Goal: Information Seeking & Learning: Check status

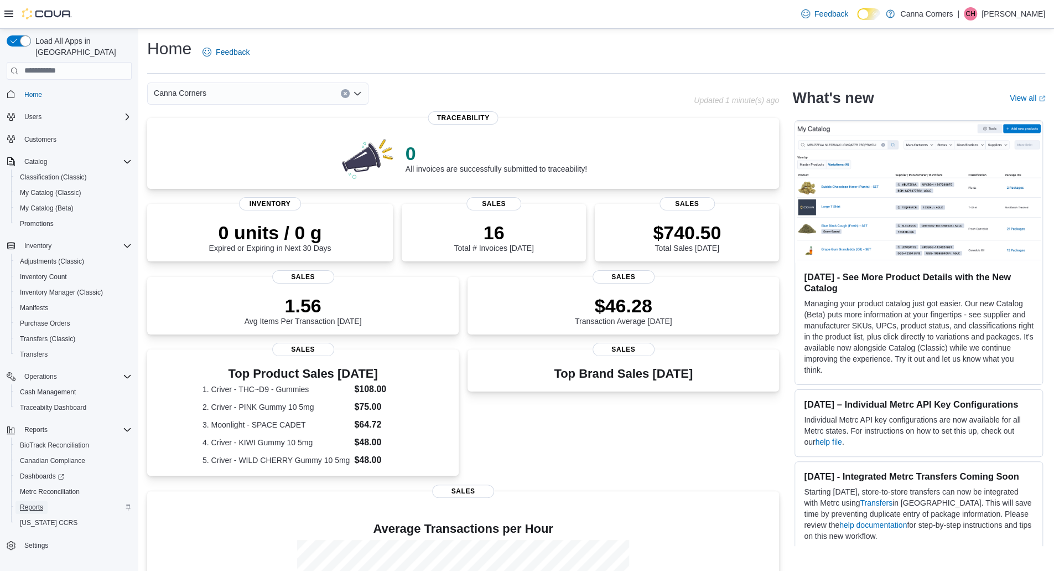
click at [37, 503] on span "Reports" at bounding box center [31, 507] width 23 height 9
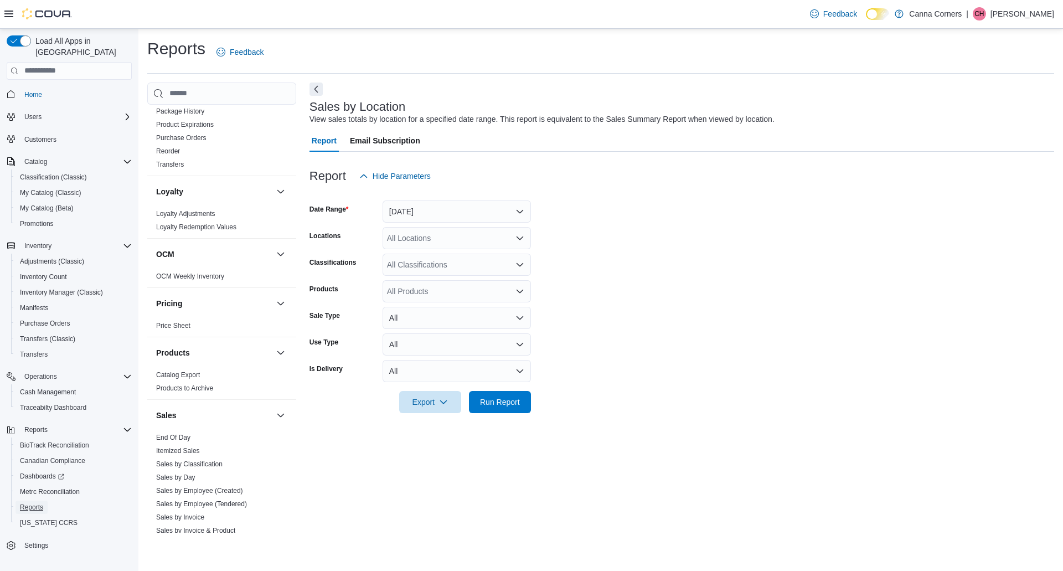
scroll to position [720, 0]
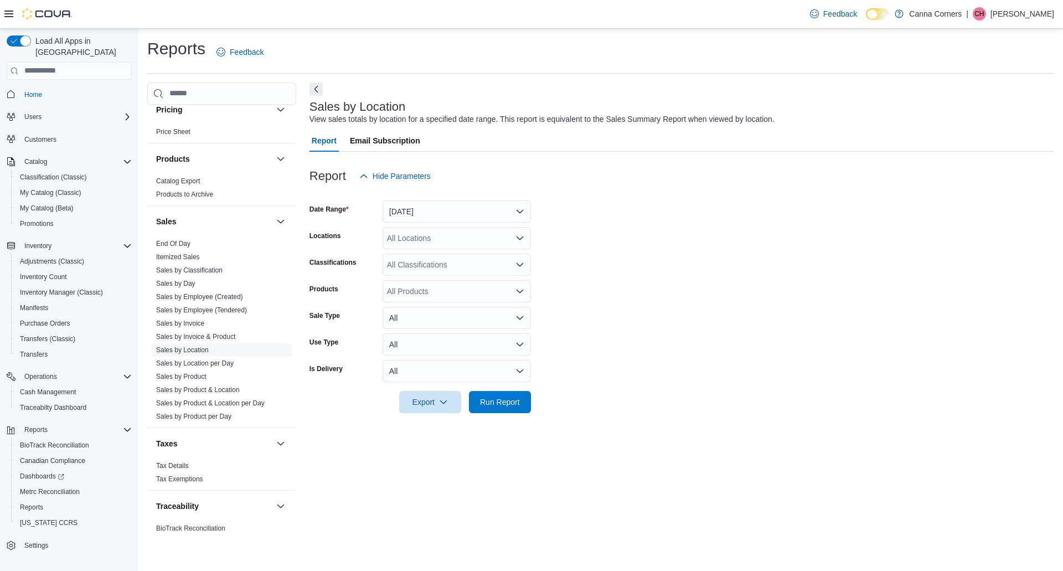
click at [195, 346] on link "Sales by Location" at bounding box center [182, 350] width 53 height 8
click at [408, 214] on button "Yesterday" at bounding box center [456, 211] width 148 height 22
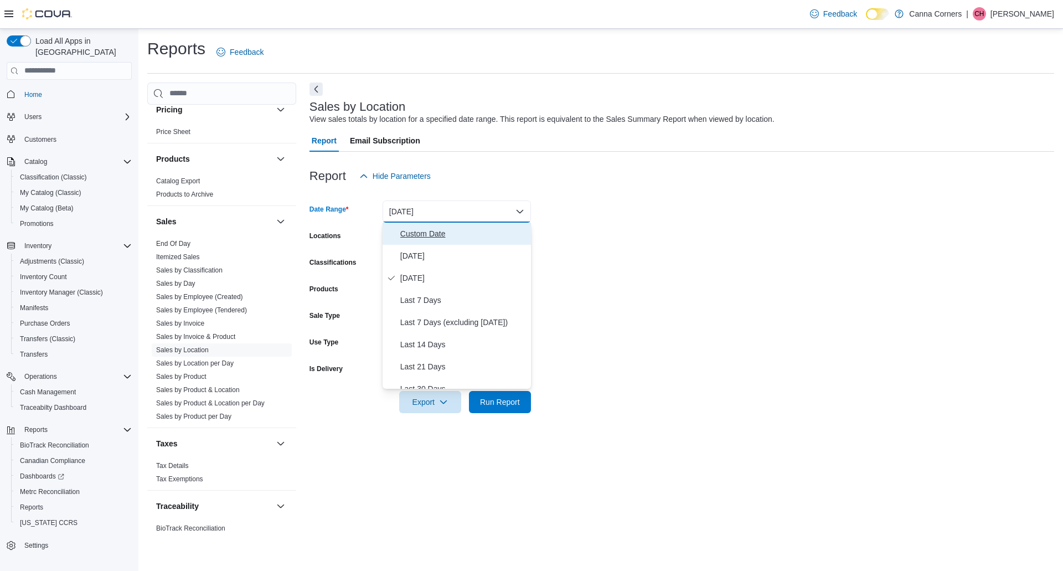
click at [440, 234] on span "Custom Date" at bounding box center [463, 233] width 126 height 13
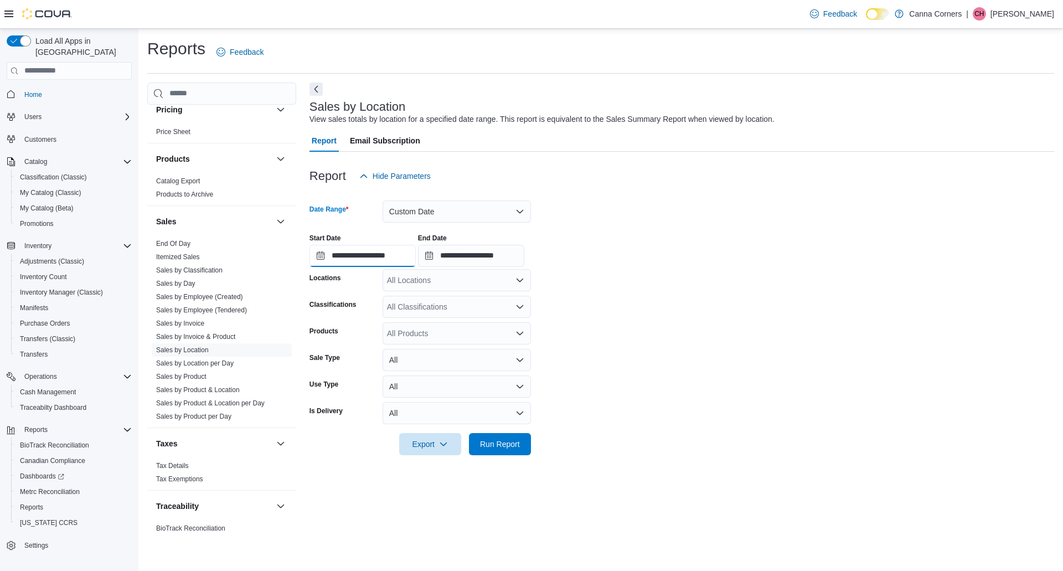
click at [384, 250] on input "**********" at bounding box center [362, 256] width 106 height 22
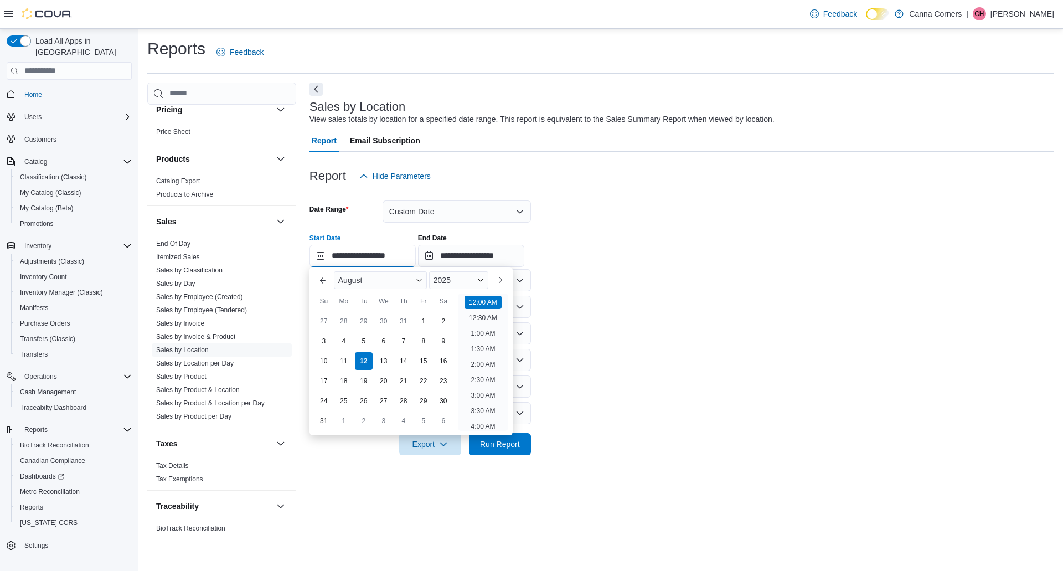
scroll to position [34, 0]
click at [366, 277] on div "August" at bounding box center [380, 280] width 93 height 18
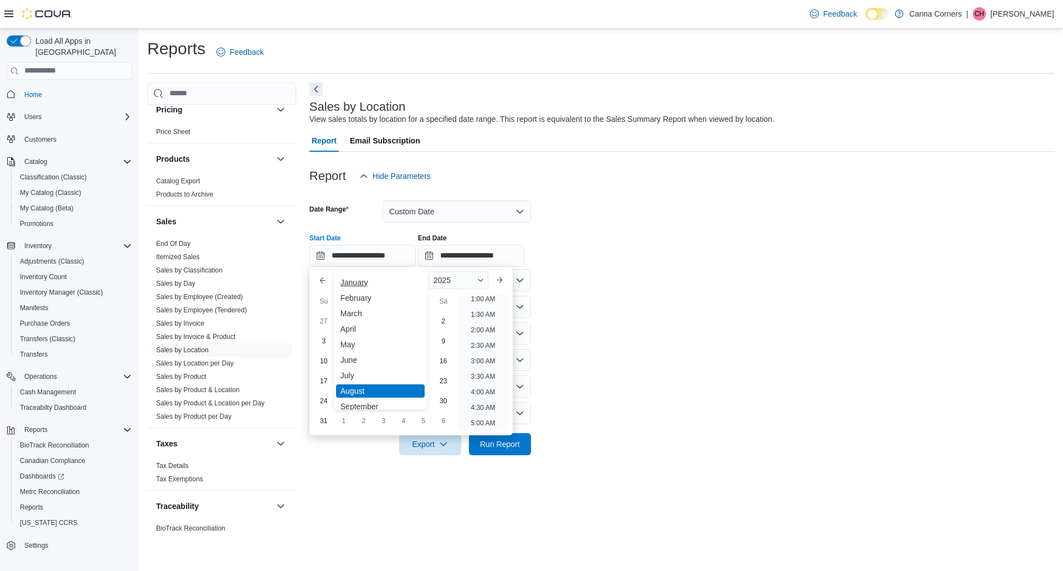
click at [371, 283] on div "January" at bounding box center [380, 282] width 89 height 13
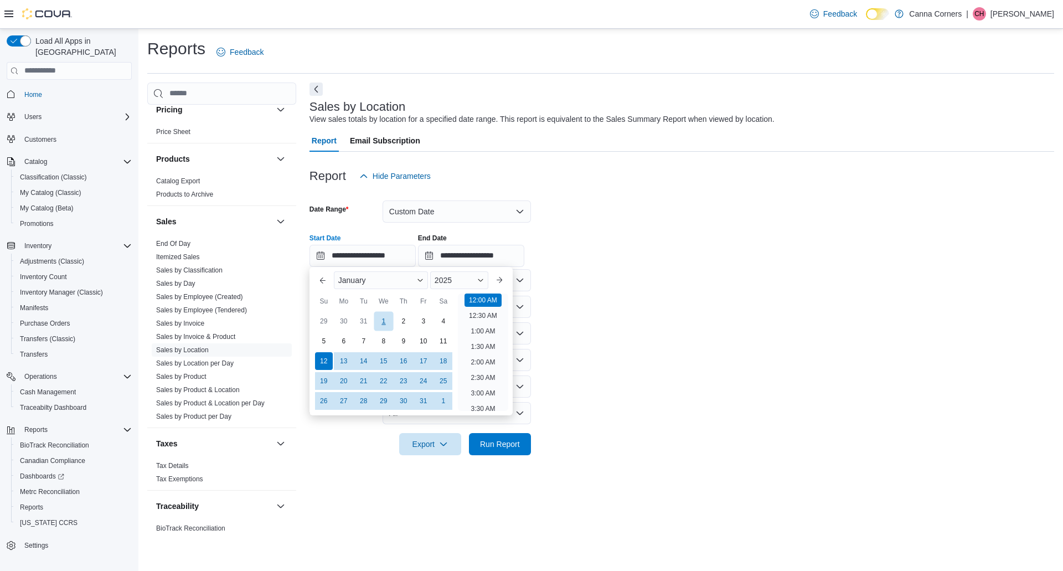
click at [384, 318] on div "1" at bounding box center [383, 320] width 19 height 19
type input "**********"
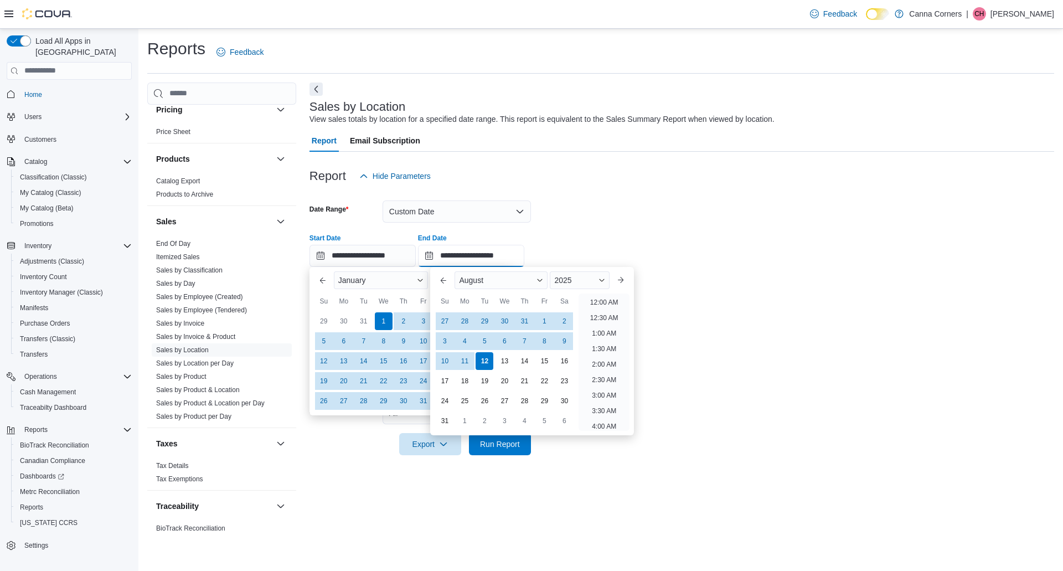
click at [489, 261] on input "**********" at bounding box center [471, 256] width 106 height 22
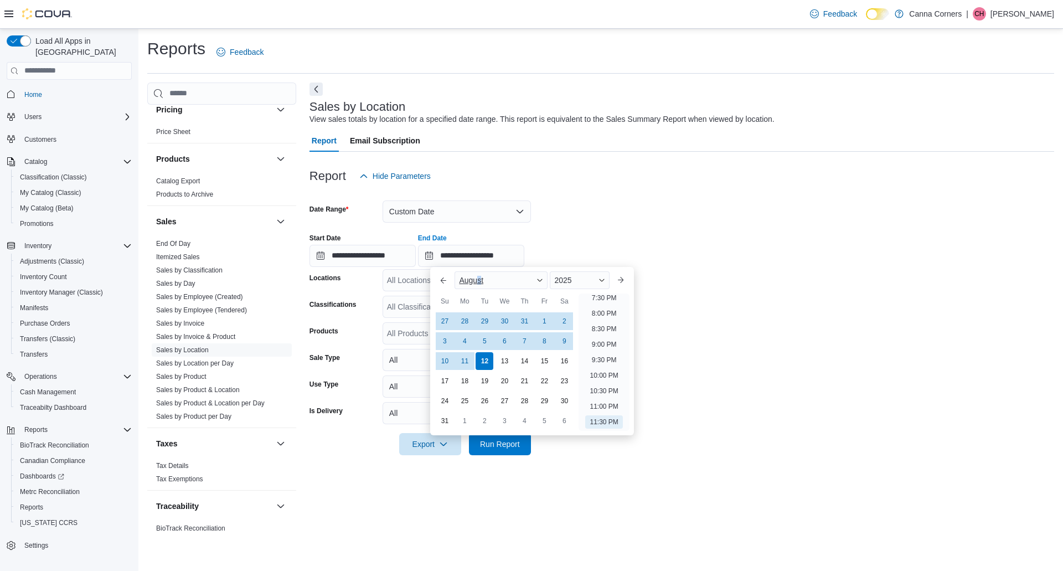
click at [479, 278] on span "August" at bounding box center [471, 280] width 24 height 9
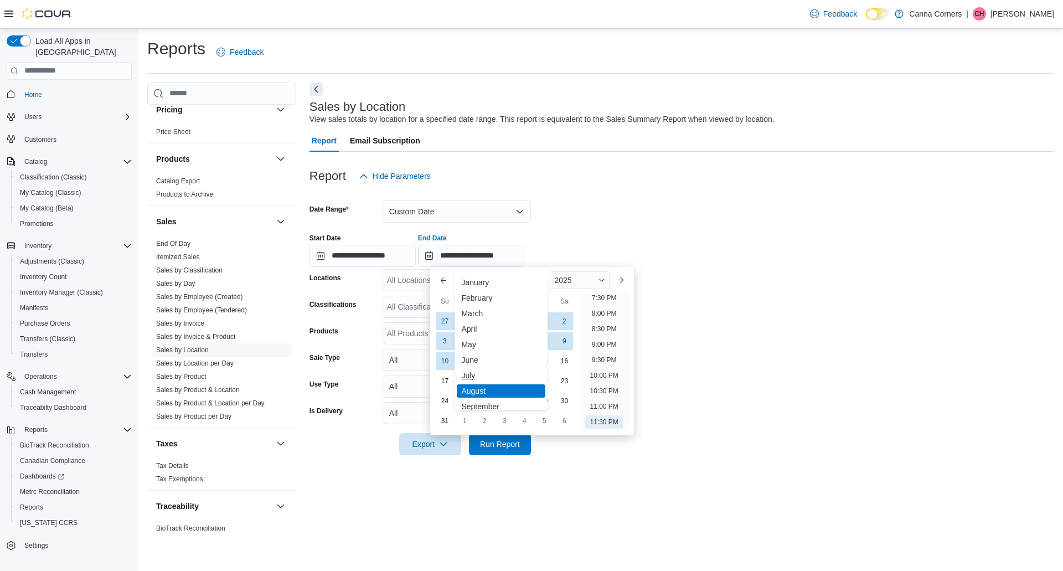
click at [495, 378] on div "July" at bounding box center [501, 375] width 89 height 13
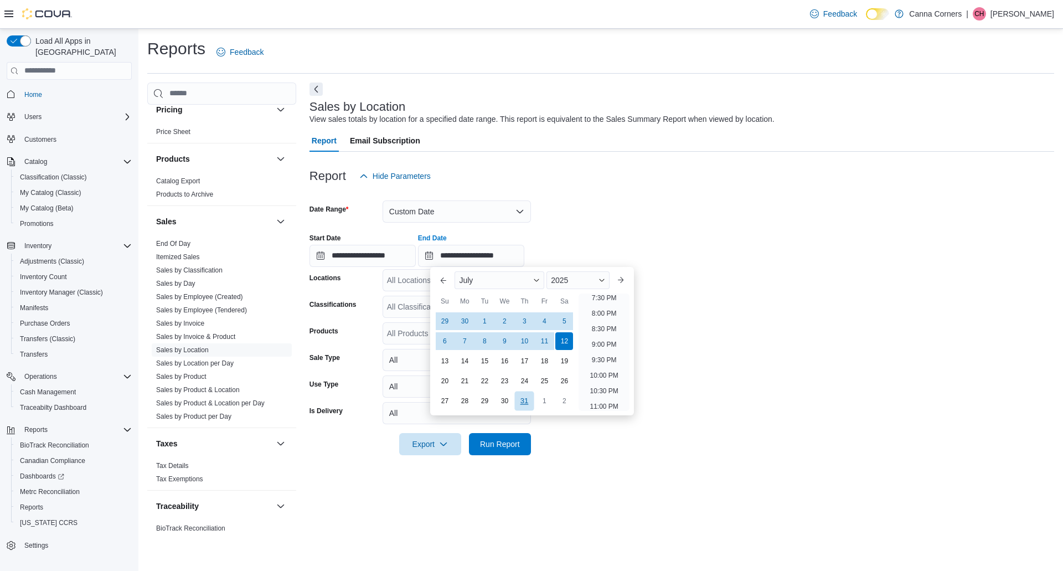
click at [520, 400] on div "31" at bounding box center [524, 400] width 19 height 19
type input "**********"
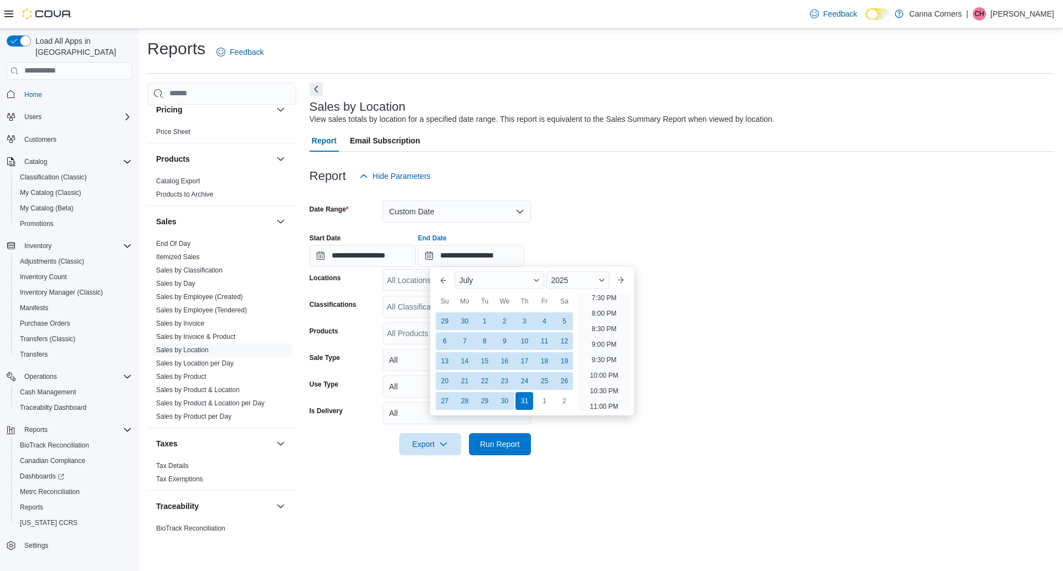
click at [851, 226] on div "**********" at bounding box center [681, 246] width 744 height 42
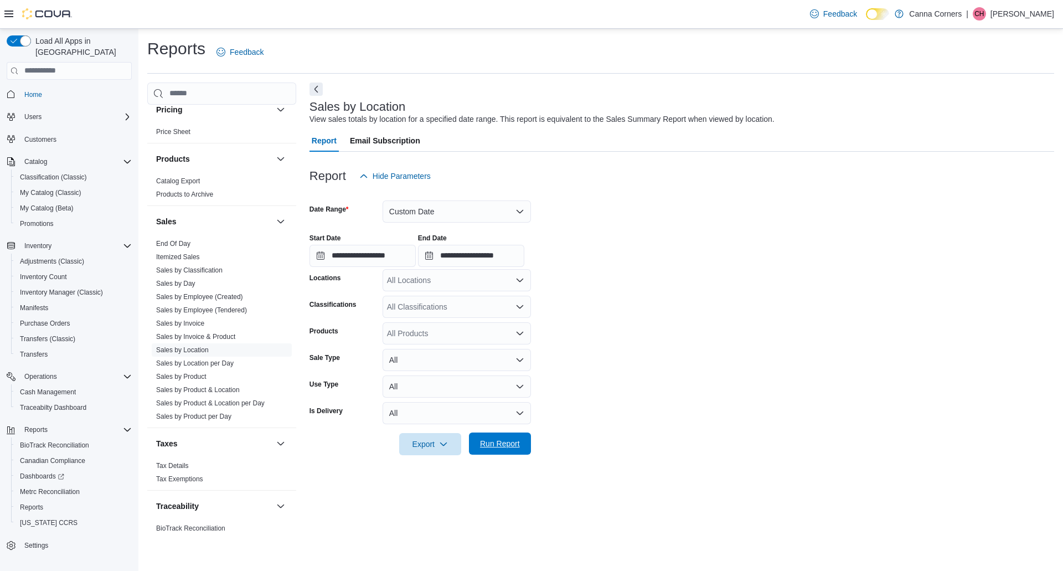
click at [505, 451] on span "Run Report" at bounding box center [499, 443] width 49 height 22
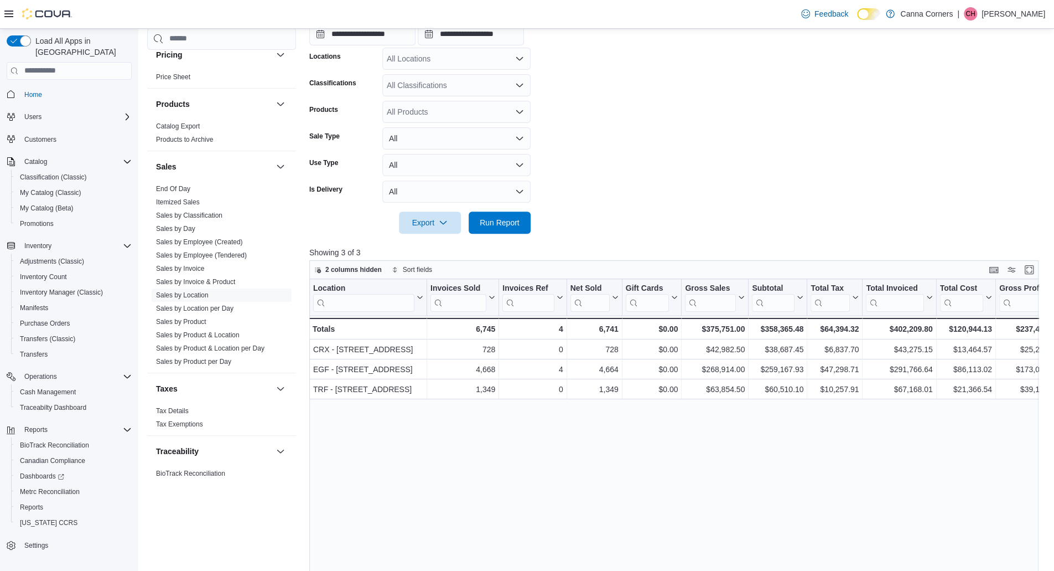
scroll to position [221, 0]
click at [366, 274] on span "2 columns hidden" at bounding box center [348, 269] width 68 height 13
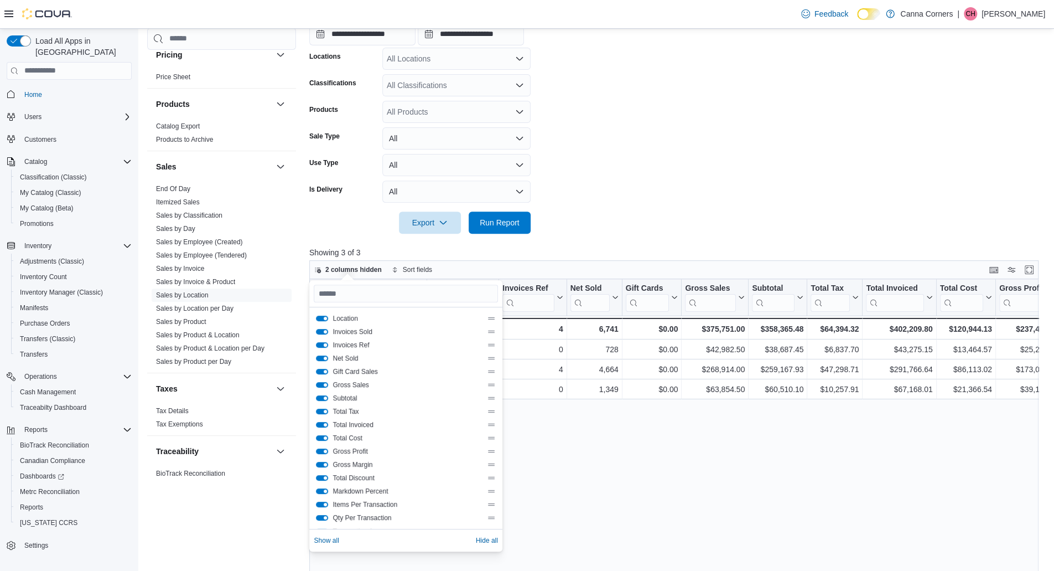
click at [321, 344] on button "Invoices Ref" at bounding box center [322, 345] width 12 height 6
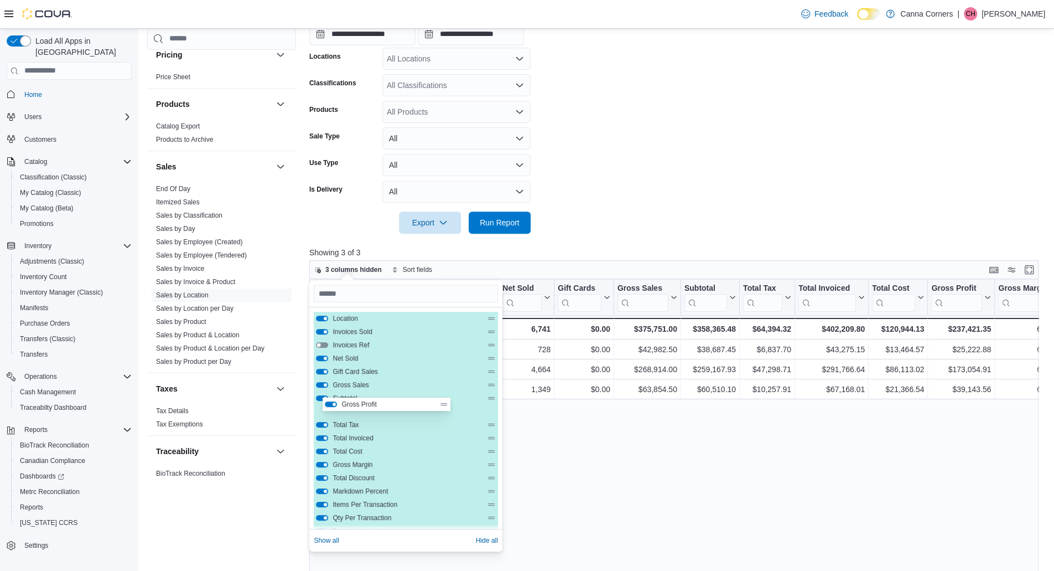
scroll to position [222, 0]
drag, startPoint x: 431, startPoint y: 454, endPoint x: 432, endPoint y: 323, distance: 131.2
click at [433, 323] on div "Location Invoices Sold Invoices Ref Net Sold Gift Card Sales Gross Sales Subtot…" at bounding box center [406, 523] width 184 height 425
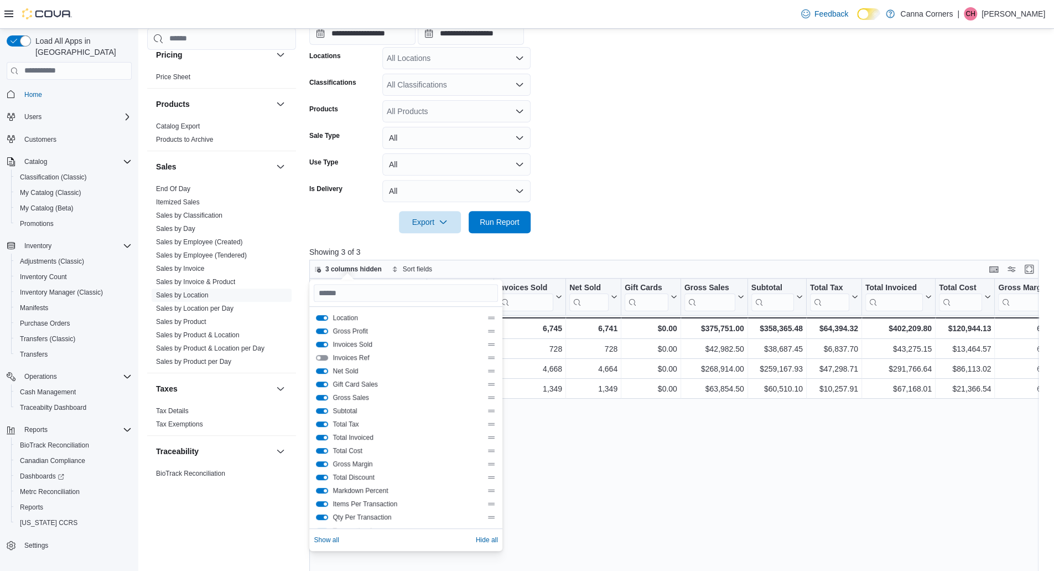
click at [551, 484] on div "Location Click to view column header actions Gross Profit Click to view column …" at bounding box center [677, 497] width 737 height 438
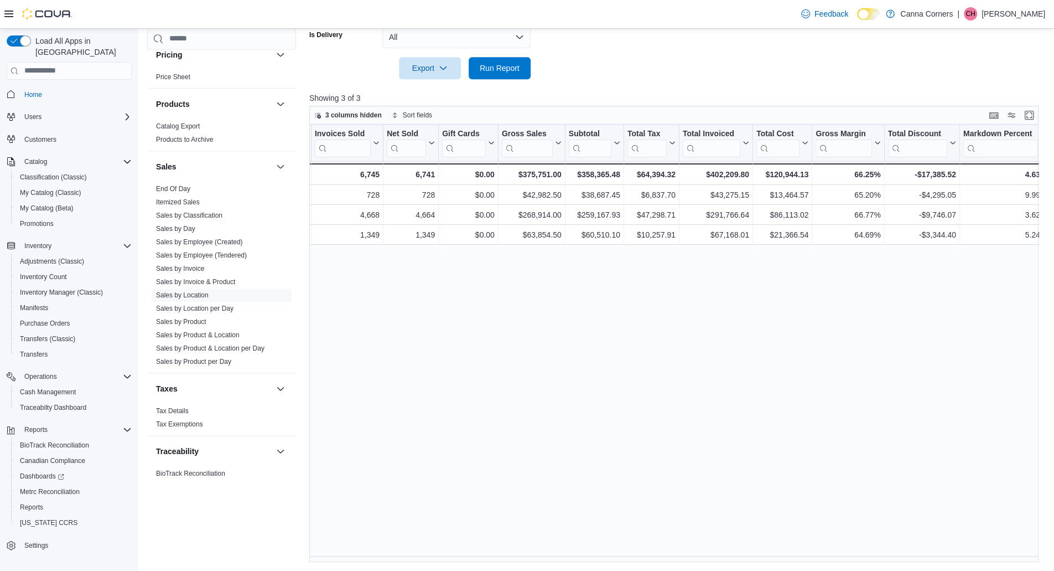
scroll to position [0, 231]
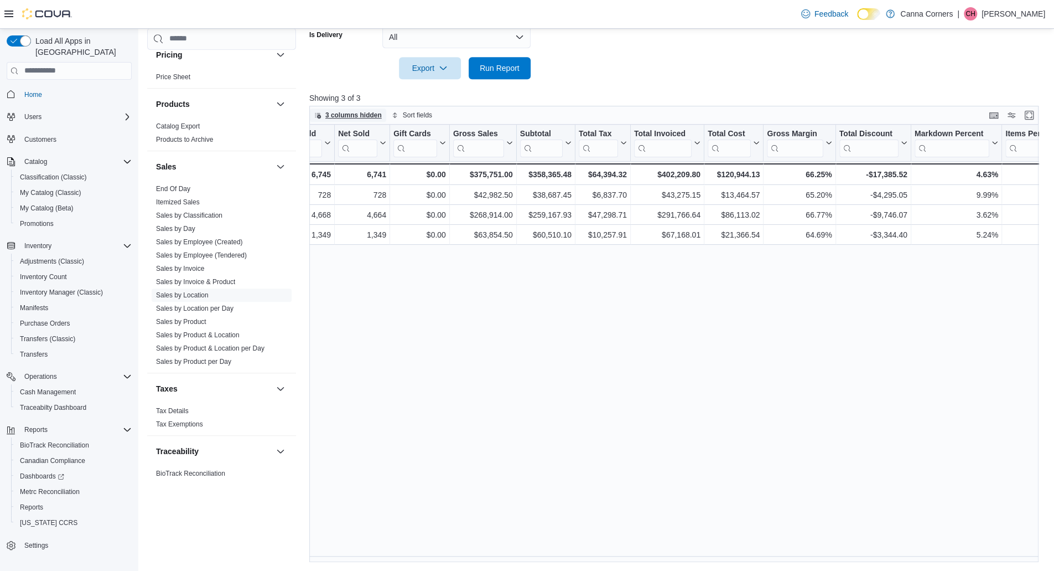
click at [337, 117] on span "3 columns hidden" at bounding box center [353, 115] width 56 height 9
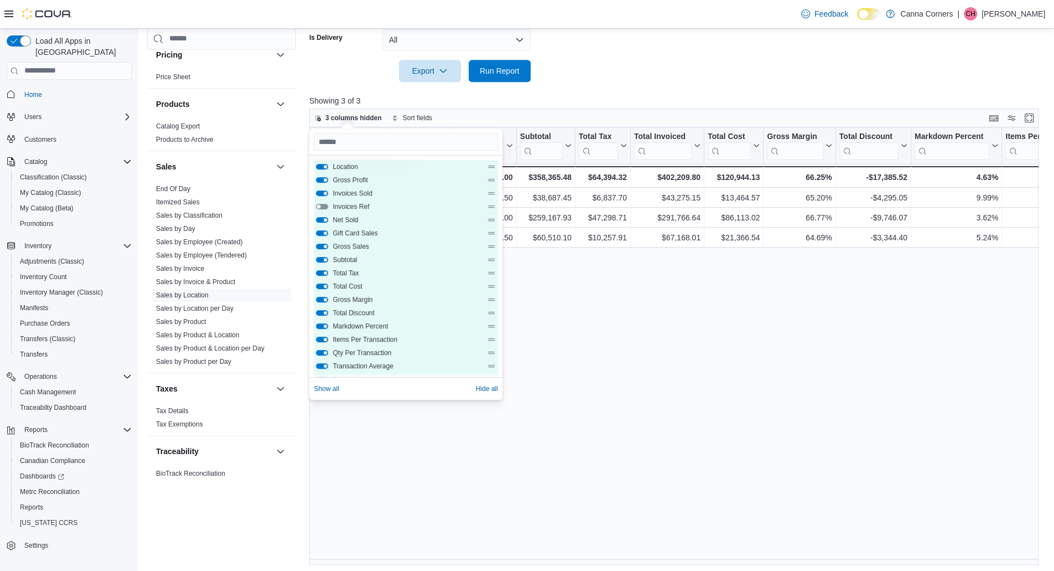
scroll to position [368, 0]
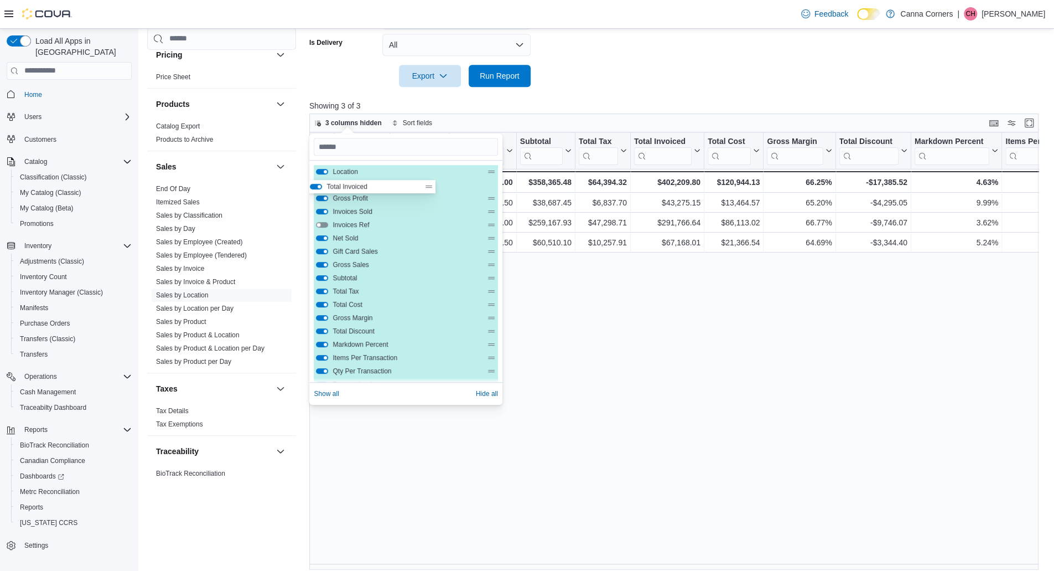
drag, startPoint x: 436, startPoint y: 283, endPoint x: 430, endPoint y: 181, distance: 102.6
click at [430, 181] on div "Location Gross Profit Invoices Sold Invoices Ref Net Sold Gift Card Sales Gross…" at bounding box center [406, 377] width 184 height 425
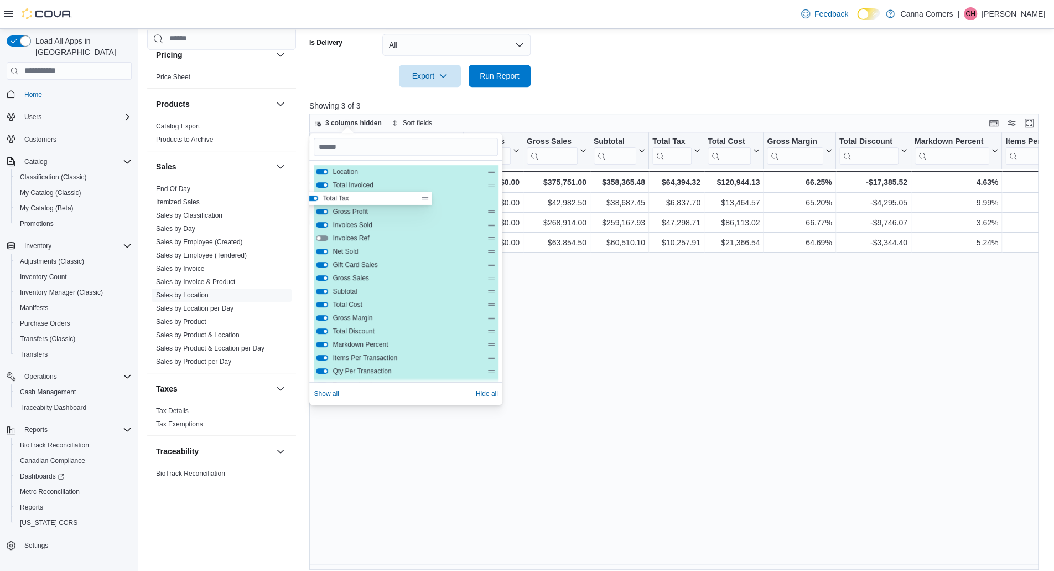
drag, startPoint x: 438, startPoint y: 293, endPoint x: 430, endPoint y: 198, distance: 96.2
click at [430, 198] on div "Location Total Invoiced Gross Profit Invoices Sold Invoices Ref Net Sold Gift C…" at bounding box center [406, 377] width 184 height 425
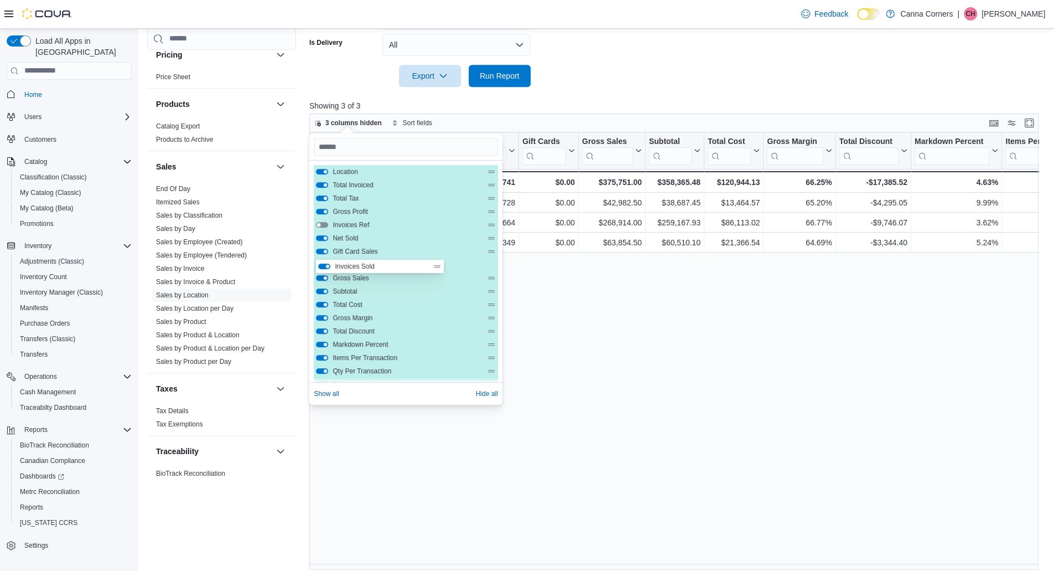
drag, startPoint x: 435, startPoint y: 225, endPoint x: 438, endPoint y: 296, distance: 71.5
click at [437, 268] on div "Location Total Invoiced Total Tax Gross Profit Invoices Sold Invoices Ref Net S…" at bounding box center [406, 377] width 184 height 425
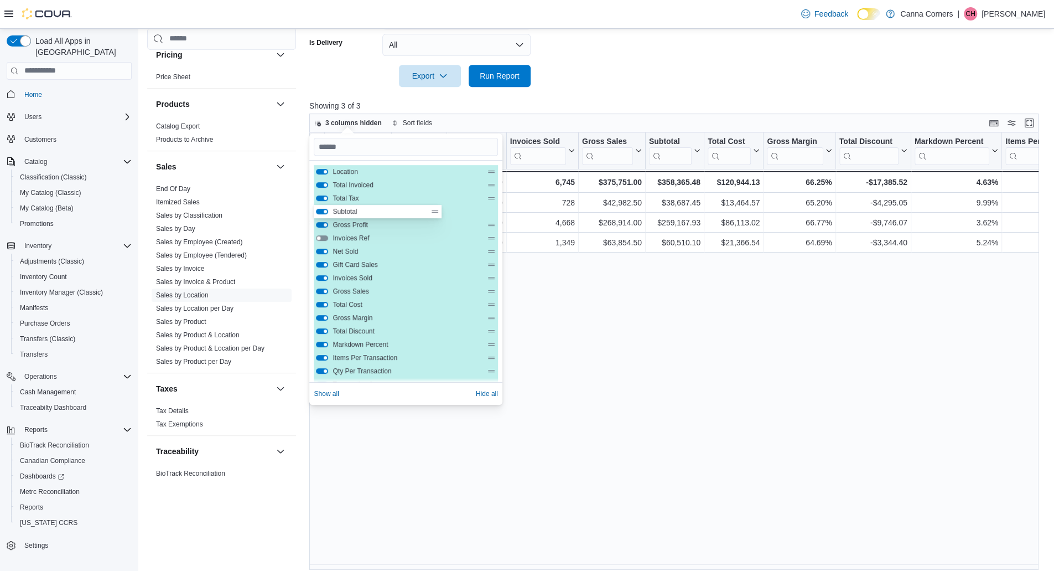
drag, startPoint x: 437, startPoint y: 292, endPoint x: 438, endPoint y: 209, distance: 83.0
click at [438, 209] on div "Location Total Invoiced Total Tax Gross Profit Invoices Ref Net Sold Gift Card …" at bounding box center [406, 377] width 184 height 425
drag, startPoint x: 433, startPoint y: 210, endPoint x: 434, endPoint y: 226, distance: 16.6
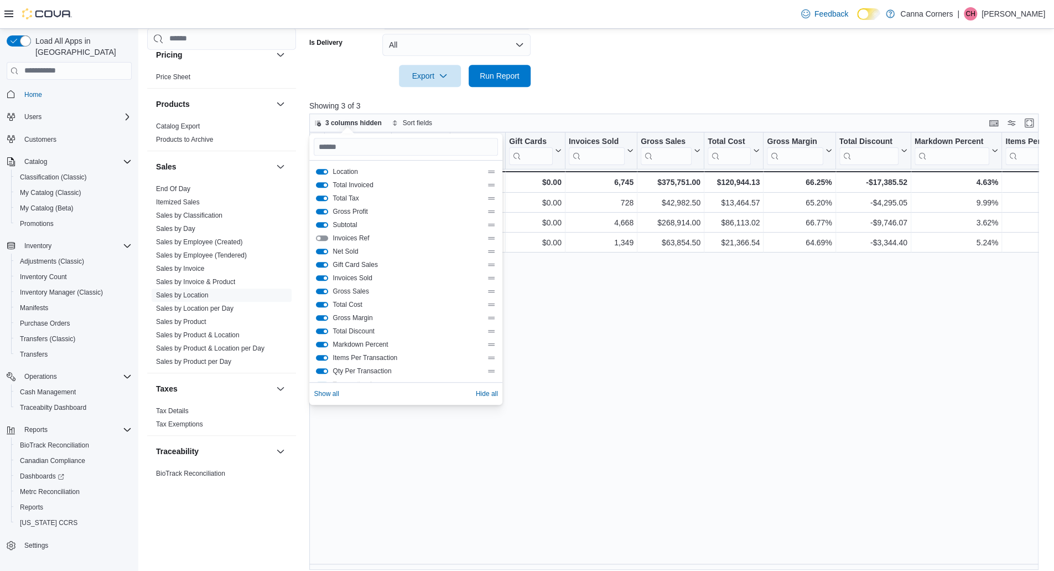
scroll to position [1, 0]
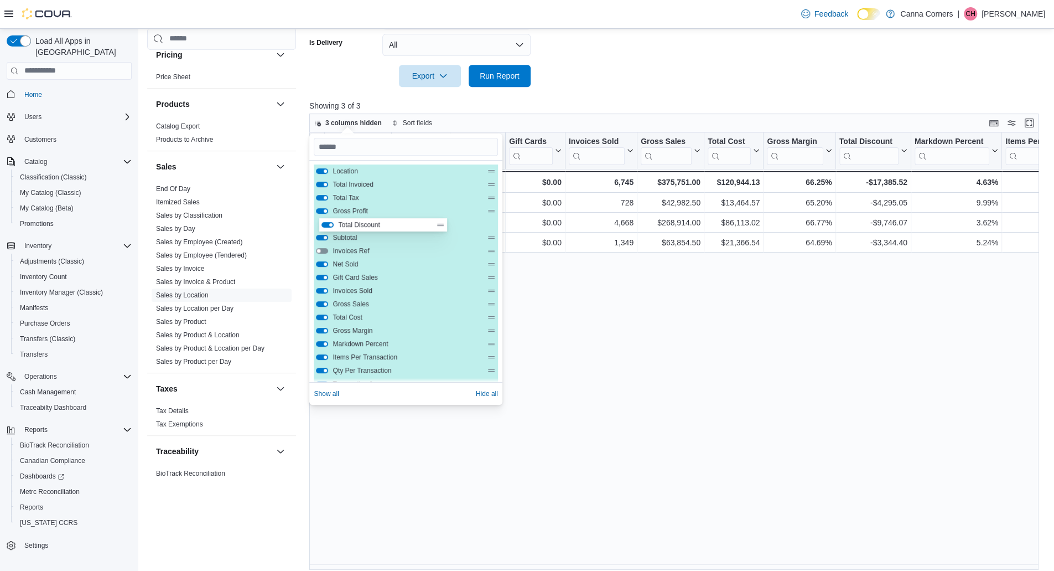
drag, startPoint x: 434, startPoint y: 332, endPoint x: 439, endPoint y: 223, distance: 109.7
click at [439, 223] on div "Location Total Invoiced Total Tax Gross Profit Subtotal Invoices Ref Net Sold G…" at bounding box center [406, 376] width 184 height 425
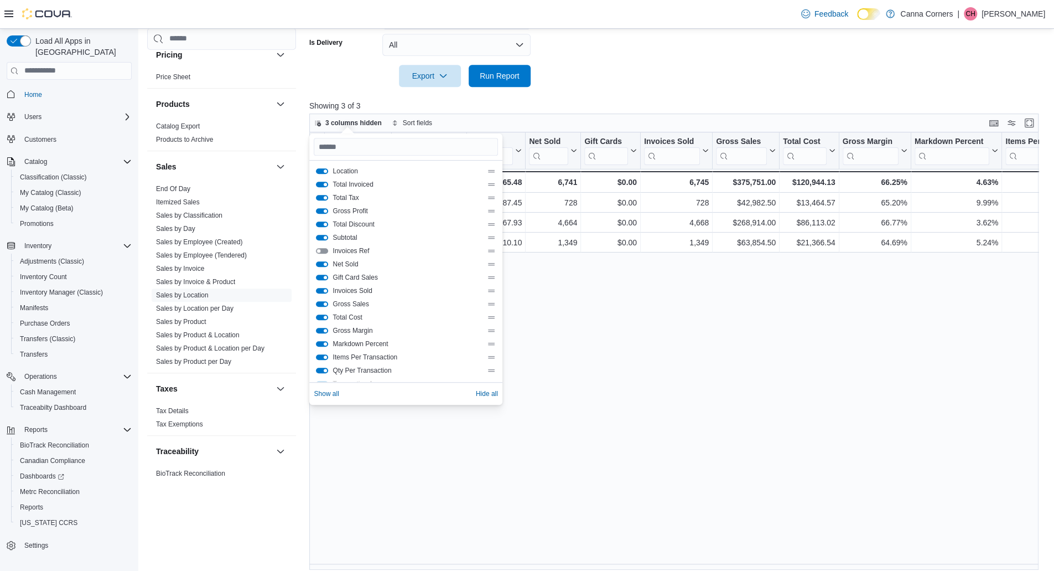
click at [558, 350] on div "Location Click to view column header actions Total Invoiced Click to view colum…" at bounding box center [677, 351] width 737 height 438
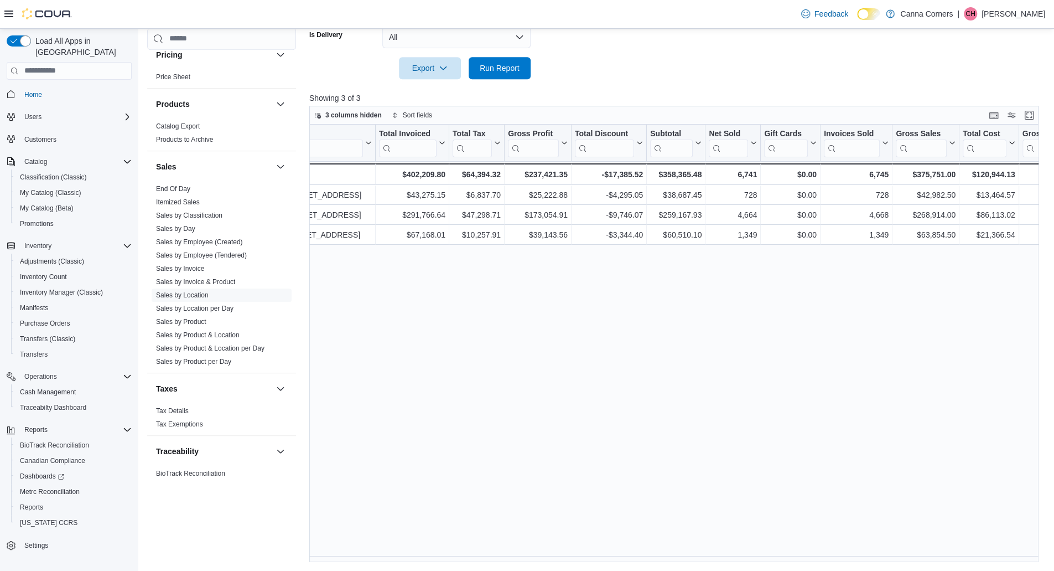
scroll to position [0, 0]
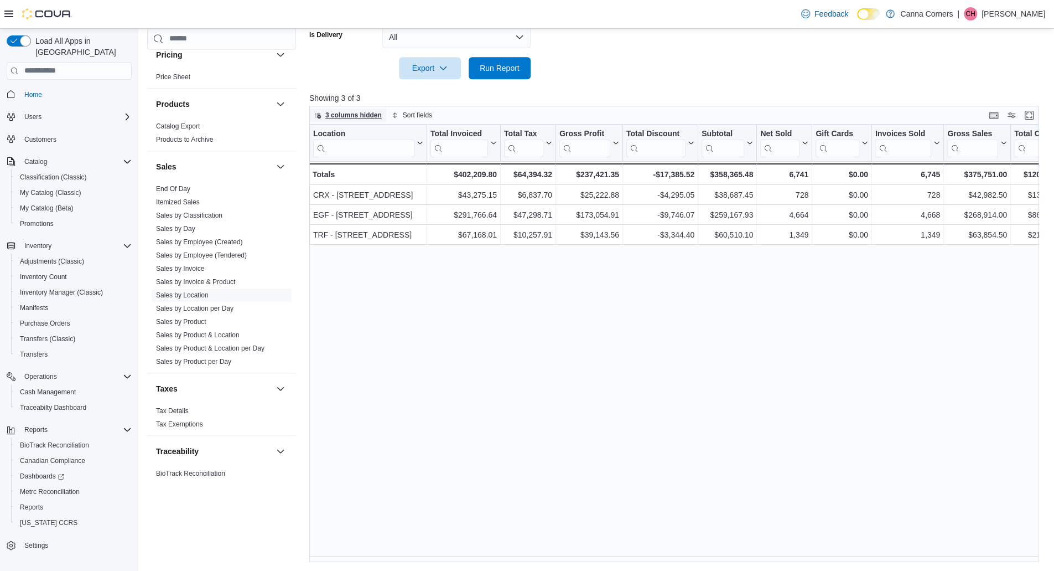
click at [340, 111] on span "3 columns hidden" at bounding box center [353, 115] width 56 height 9
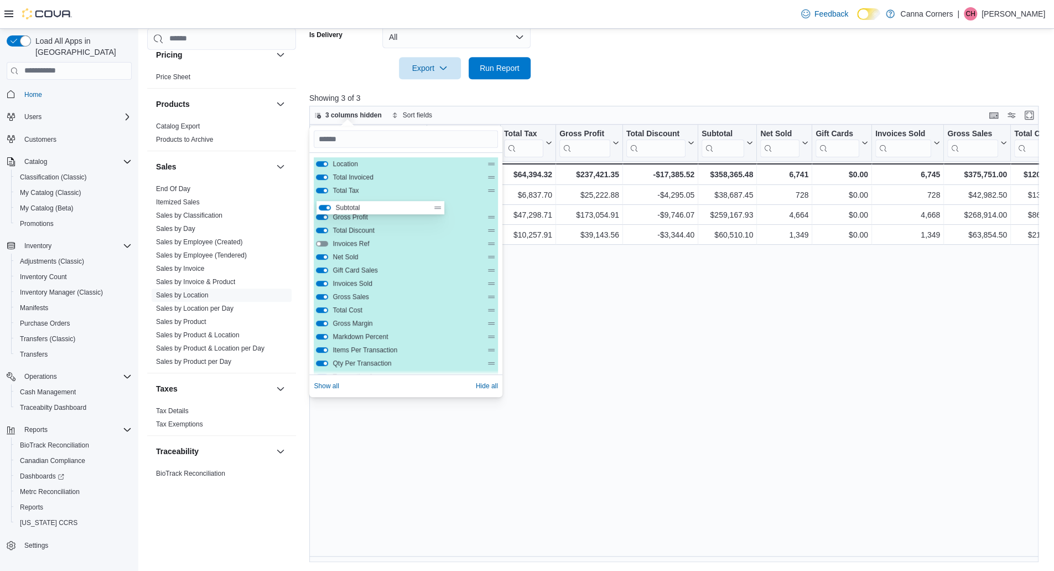
drag, startPoint x: 433, startPoint y: 229, endPoint x: 437, endPoint y: 203, distance: 25.8
click at [437, 203] on div "Location Total Invoiced Total Tax Gross Profit Total Discount Subtotal Invoices…" at bounding box center [406, 369] width 184 height 425
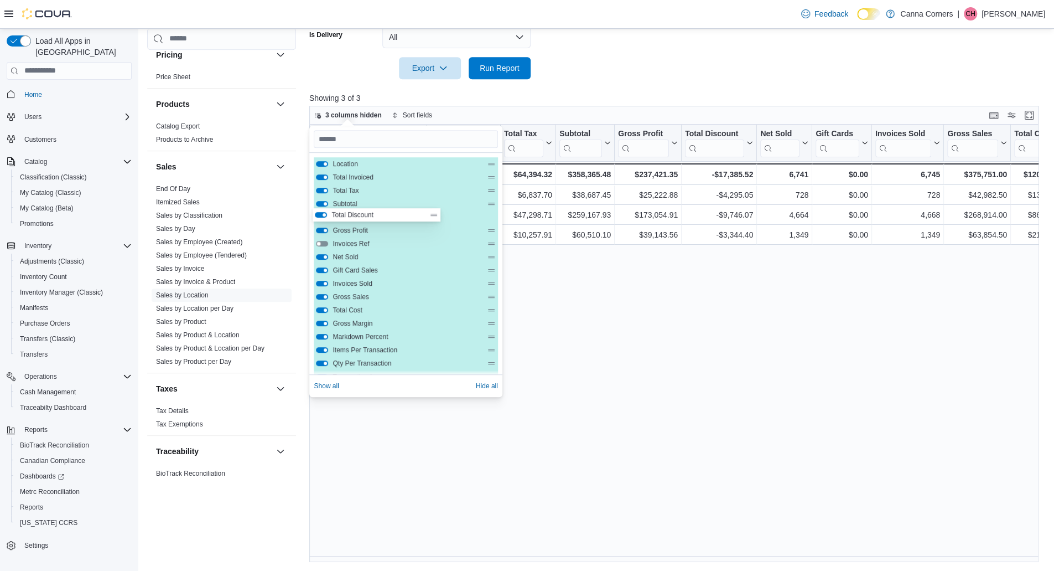
drag, startPoint x: 434, startPoint y: 234, endPoint x: 434, endPoint y: 215, distance: 19.4
click at [434, 215] on div "Location Total Invoiced Total Tax Subtotal Gross Profit Total Discount Invoices…" at bounding box center [406, 369] width 184 height 425
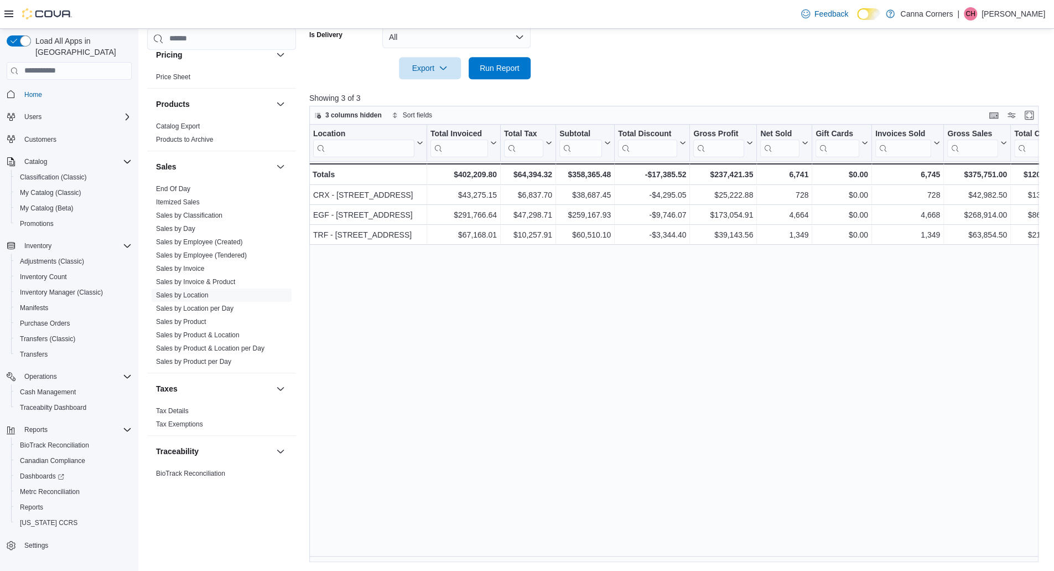
click at [585, 391] on div "Location Click to view column header actions Total Invoiced Click to view colum…" at bounding box center [677, 344] width 737 height 438
click at [355, 116] on span "3 columns hidden" at bounding box center [353, 115] width 56 height 9
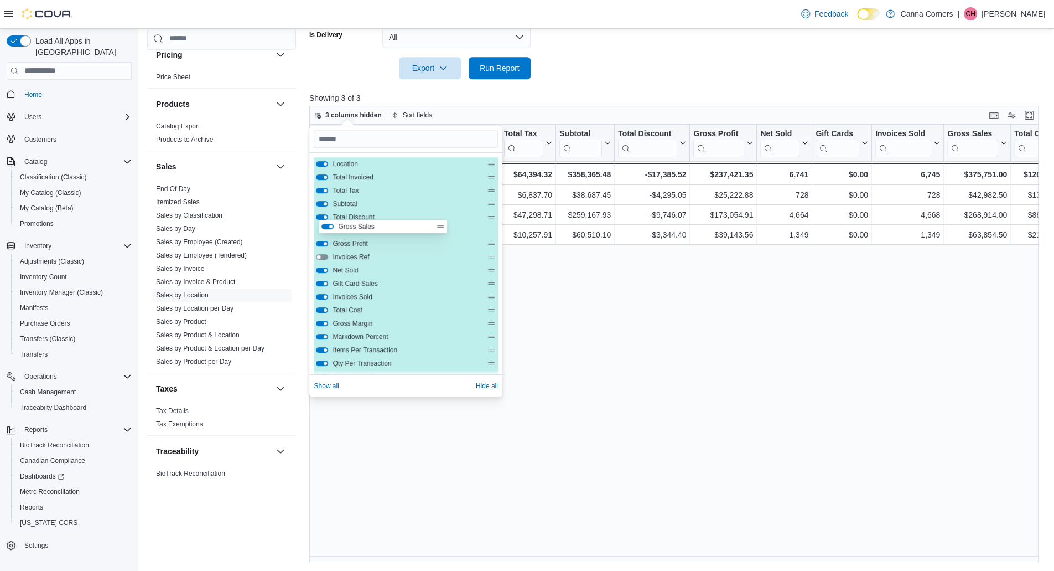
drag, startPoint x: 437, startPoint y: 297, endPoint x: 439, endPoint y: 223, distance: 74.2
click at [444, 223] on div "Location Total Invoiced Total Tax Subtotal Total Discount Gross Profit Invoices…" at bounding box center [405, 263] width 193 height 221
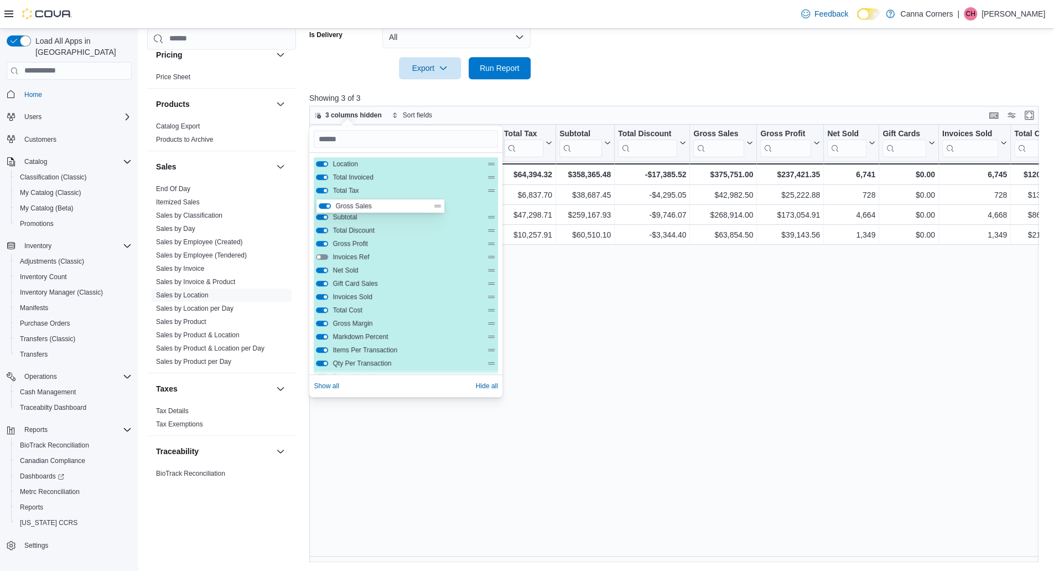
drag, startPoint x: 434, startPoint y: 232, endPoint x: 438, endPoint y: 206, distance: 26.3
click at [438, 206] on div "Location Total Invoiced Total Tax Subtotal Total Discount Gross Sales Gross Pro…" at bounding box center [406, 369] width 184 height 425
drag, startPoint x: 432, startPoint y: 234, endPoint x: 436, endPoint y: 214, distance: 20.4
click at [436, 214] on div "Location Total Invoiced Total Tax Gross Sales Subtotal Total Discount Gross Pro…" at bounding box center [406, 369] width 184 height 425
drag, startPoint x: 436, startPoint y: 205, endPoint x: 435, endPoint y: 219, distance: 13.3
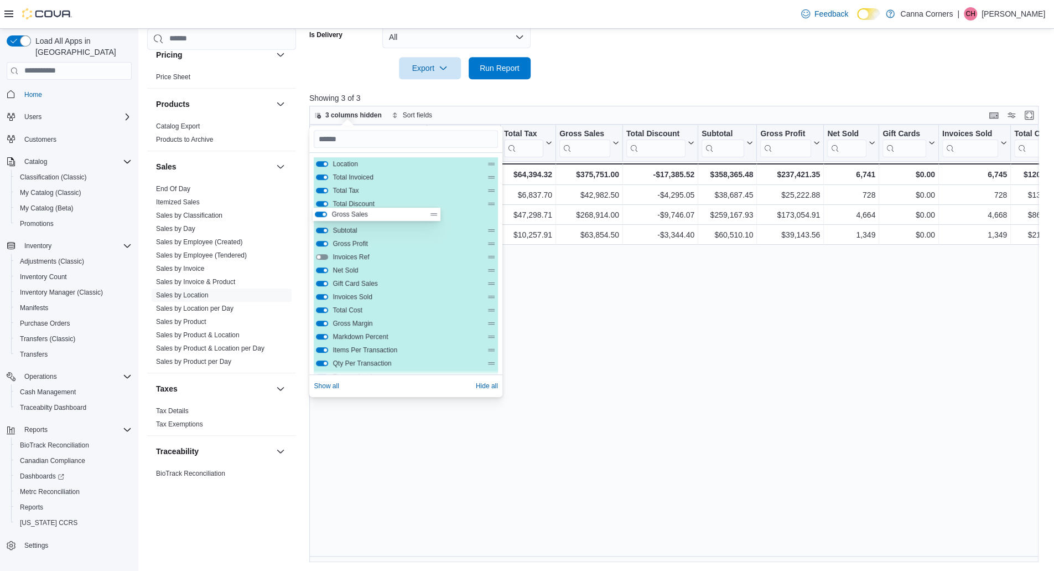
click at [435, 219] on div "Location Total Invoiced Total Tax Gross Sales Total Discount Subtotal Gross Pro…" at bounding box center [406, 369] width 184 height 425
drag, startPoint x: 434, startPoint y: 232, endPoint x: 436, endPoint y: 204, distance: 28.3
click at [436, 204] on div "Location Total Invoiced Total Tax Total Discount Gross Sales Subtotal Gross Pro…" at bounding box center [406, 369] width 184 height 425
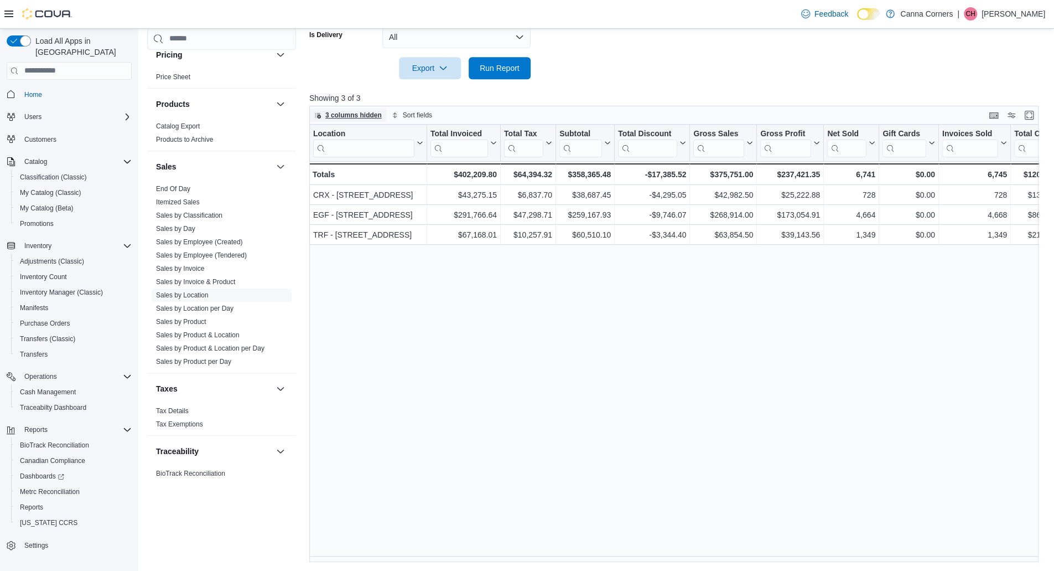
click at [364, 112] on span "3 columns hidden" at bounding box center [353, 115] width 56 height 9
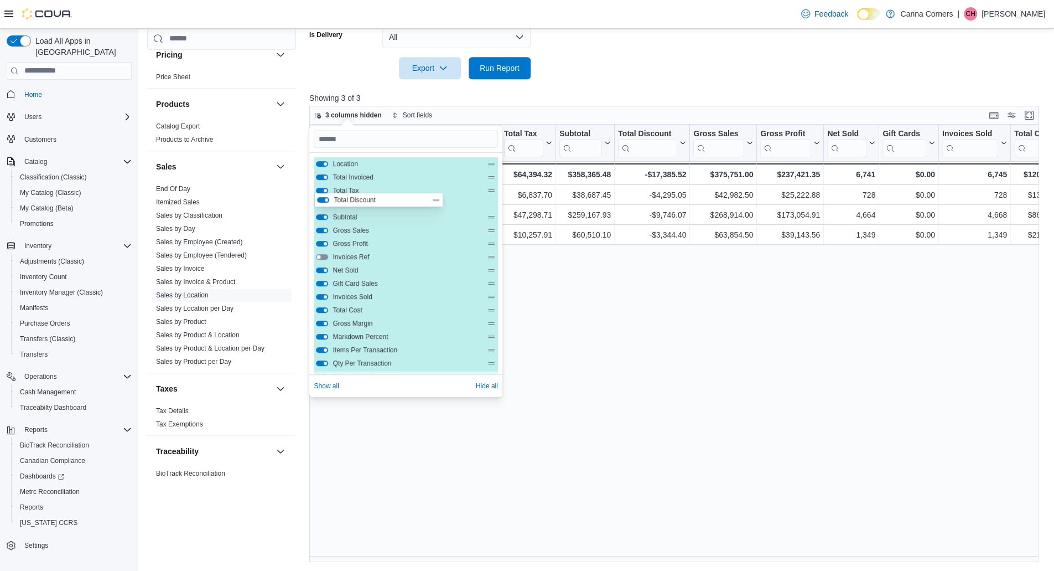
drag, startPoint x: 433, startPoint y: 218, endPoint x: 436, endPoint y: 198, distance: 20.1
click at [436, 198] on div "Location Total Invoiced Total Tax Subtotal Total Discount Gross Sales Gross Pro…" at bounding box center [406, 369] width 184 height 425
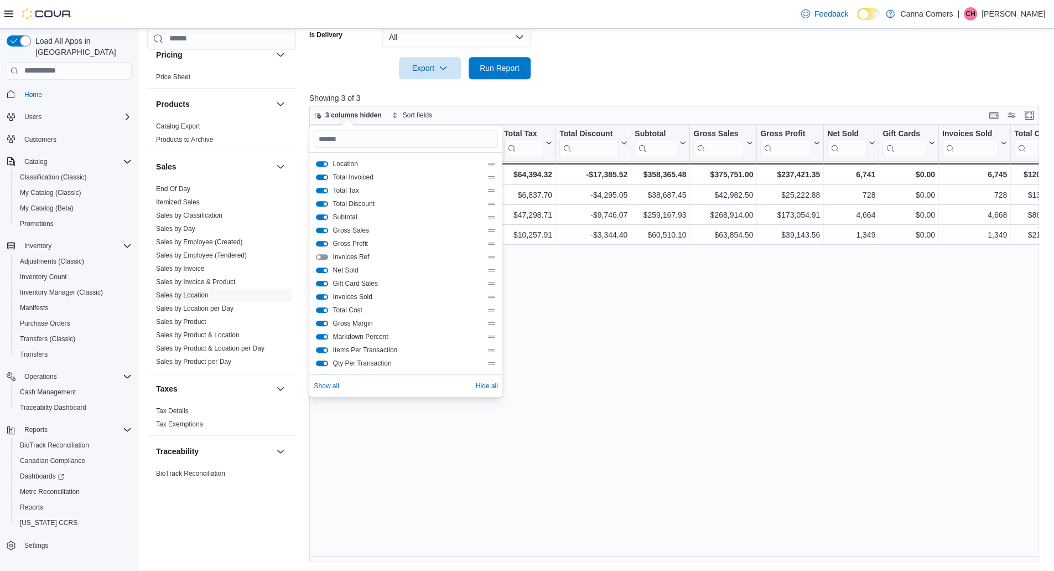
click at [590, 324] on div "Location Click to view column header actions Total Invoiced Click to view colum…" at bounding box center [677, 344] width 737 height 438
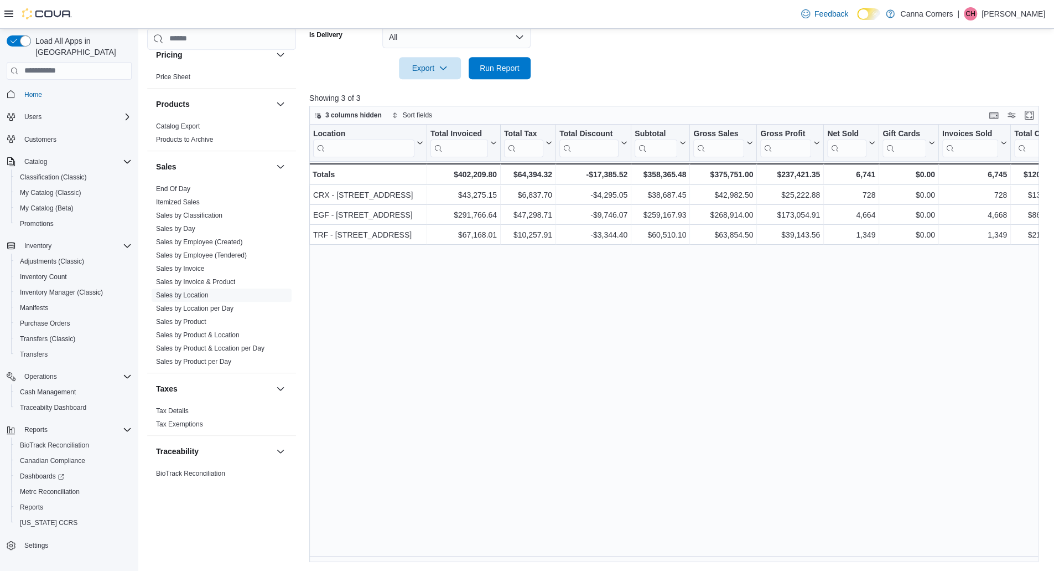
drag, startPoint x: 387, startPoint y: 84, endPoint x: 380, endPoint y: 100, distance: 18.1
click at [387, 84] on div at bounding box center [677, 85] width 737 height 13
click at [332, 108] on span "3 columns hidden" at bounding box center [348, 114] width 68 height 13
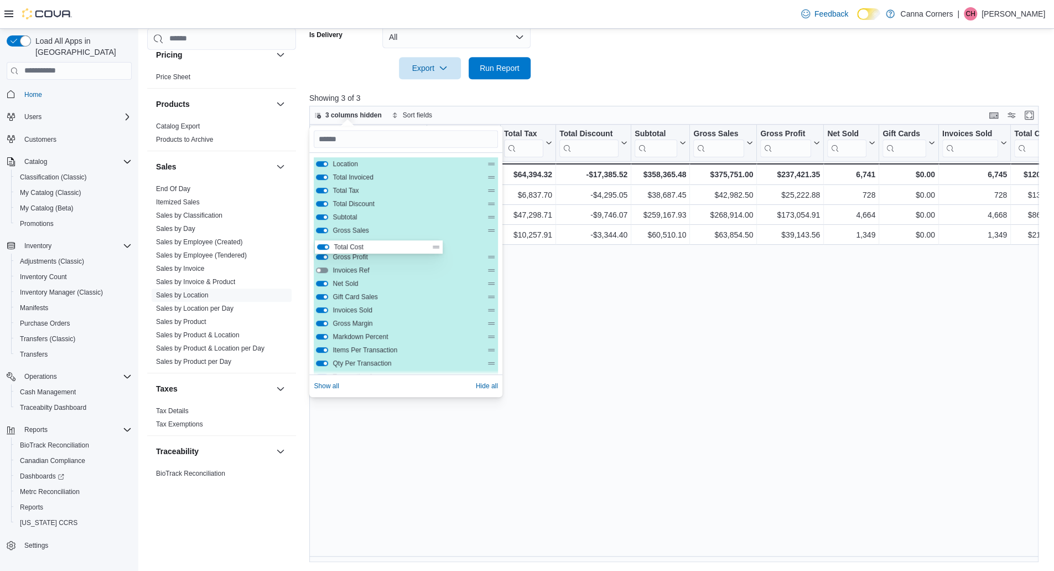
drag, startPoint x: 431, startPoint y: 312, endPoint x: 434, endPoint y: 244, distance: 67.6
click at [434, 244] on div "Location Total Invoiced Total Tax Total Discount Subtotal Gross Sales Gross Pro…" at bounding box center [406, 369] width 184 height 425
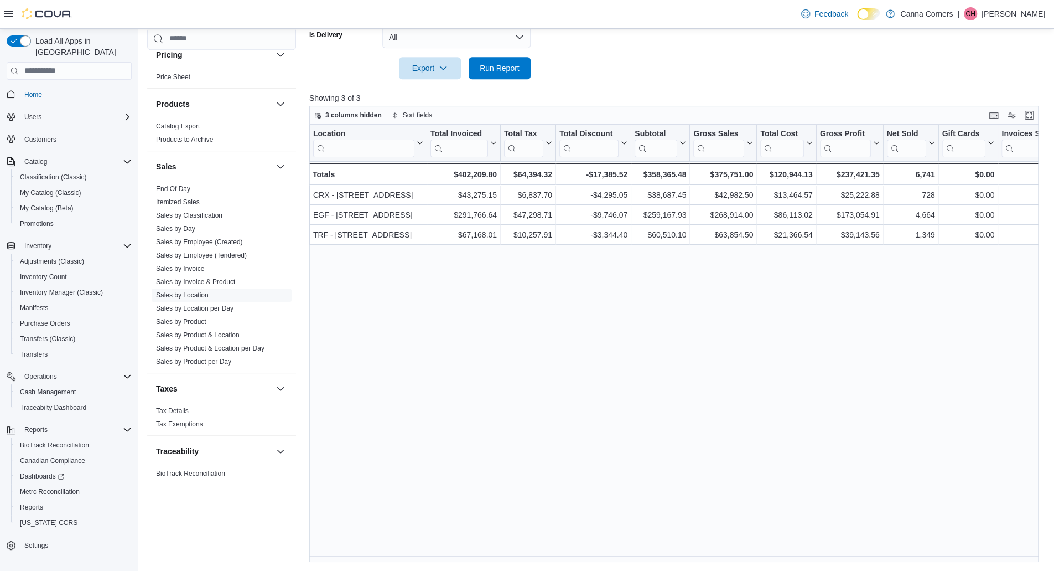
drag, startPoint x: 552, startPoint y: 353, endPoint x: 558, endPoint y: 353, distance: 5.6
click at [558, 353] on div "Location Click to view column header actions Total Invoiced Click to view colum…" at bounding box center [677, 344] width 737 height 438
drag, startPoint x: 524, startPoint y: 555, endPoint x: 548, endPoint y: 556, distance: 23.8
click at [578, 557] on div "Location Click to view column header actions Total Invoiced Click to view colum…" at bounding box center [677, 344] width 737 height 438
click at [355, 112] on span "3 columns hidden" at bounding box center [353, 115] width 56 height 9
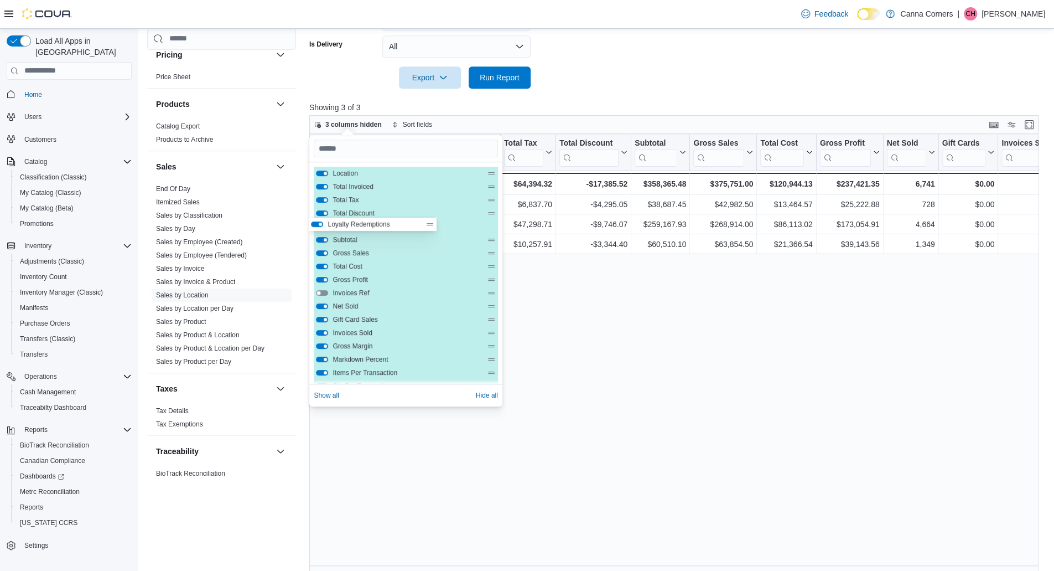
drag, startPoint x: 436, startPoint y: 237, endPoint x: 437, endPoint y: 220, distance: 17.7
click at [436, 219] on div "Location Total Invoiced Total Tax Total Discount Subtotal Gross Sales Total Cos…" at bounding box center [406, 379] width 184 height 425
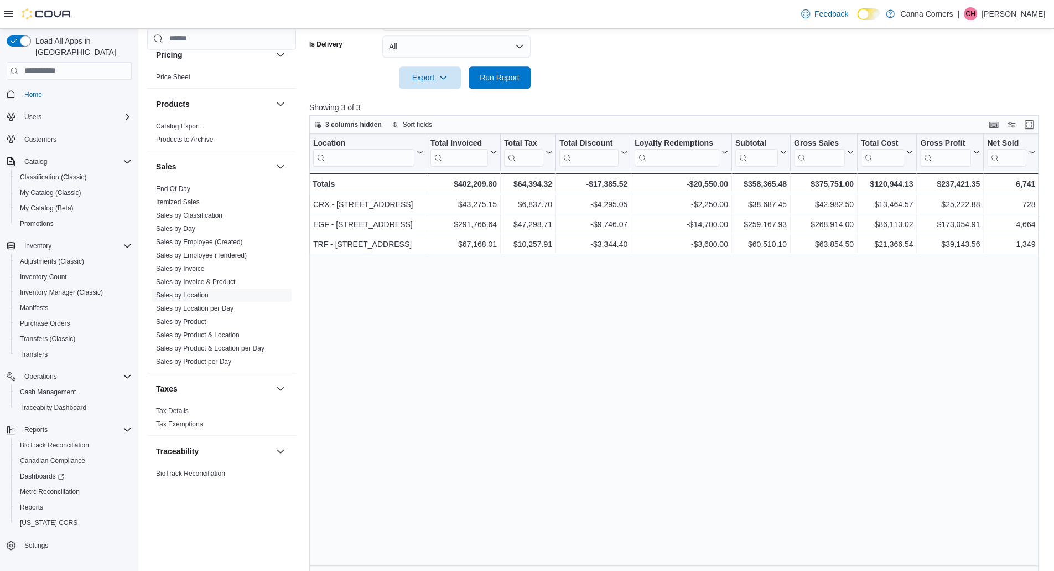
click at [791, 360] on div "Location Click to view column header actions Total Invoiced Click to view colum…" at bounding box center [677, 353] width 737 height 438
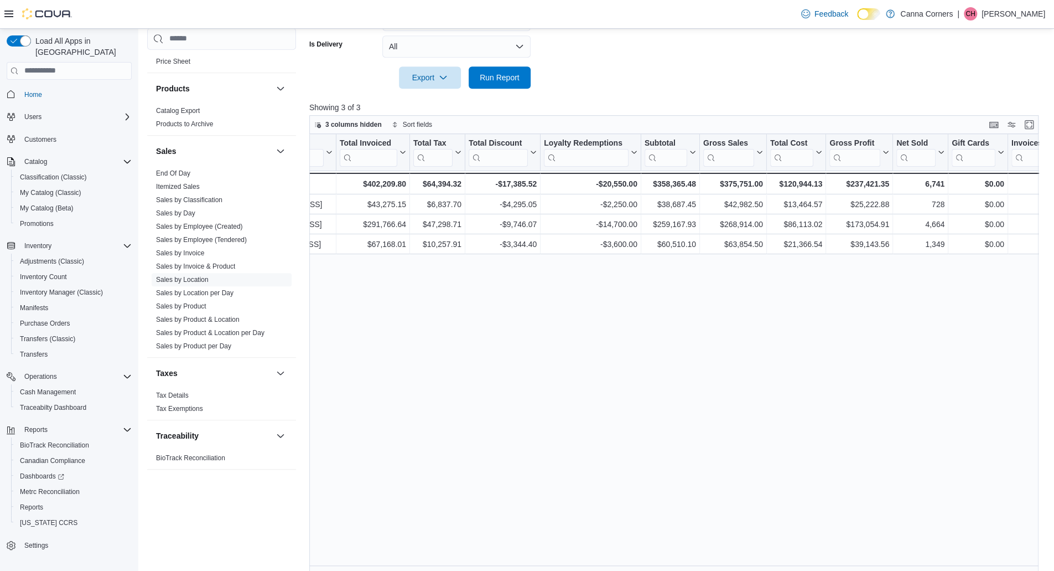
scroll to position [0, 86]
click at [375, 125] on span "3 columns hidden" at bounding box center [353, 124] width 56 height 9
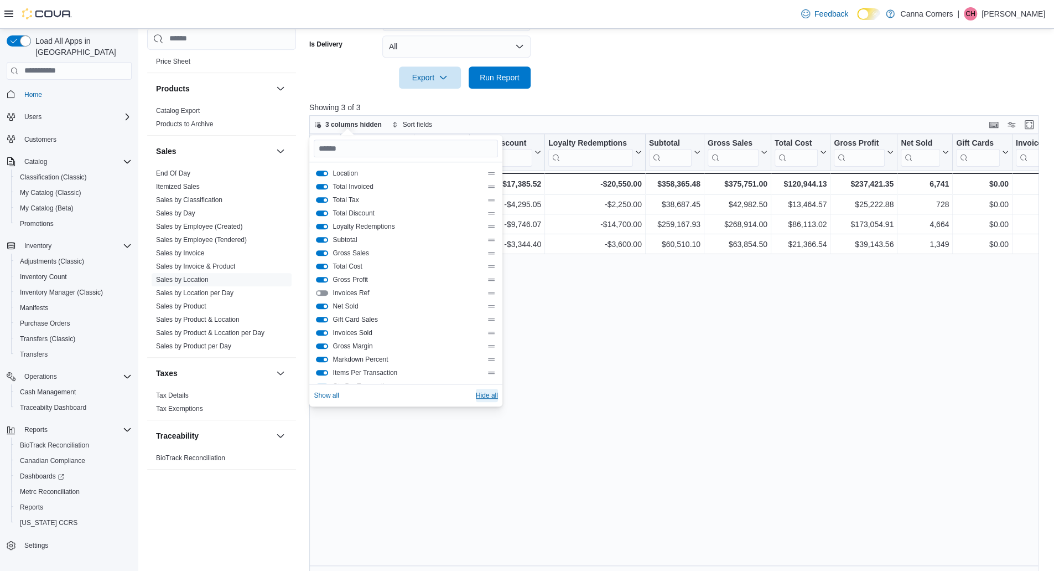
click at [476, 397] on span "Hide all" at bounding box center [487, 395] width 22 height 9
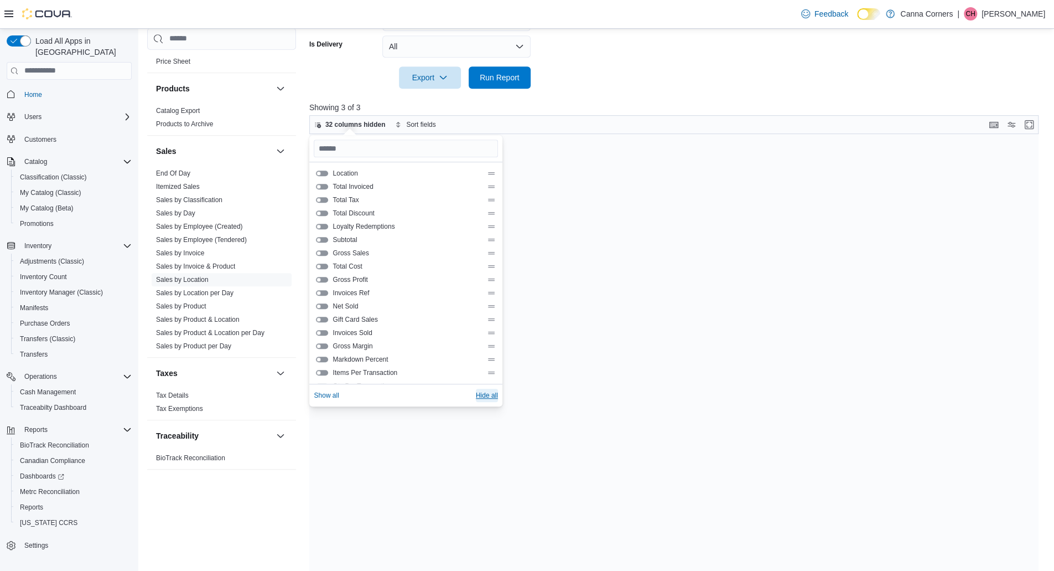
scroll to position [0, 0]
click at [323, 171] on button "Location" at bounding box center [322, 173] width 12 height 6
click at [322, 239] on button "Subtotal" at bounding box center [322, 240] width 12 height 6
click at [324, 224] on button "Loyalty Redemptions" at bounding box center [322, 227] width 12 height 6
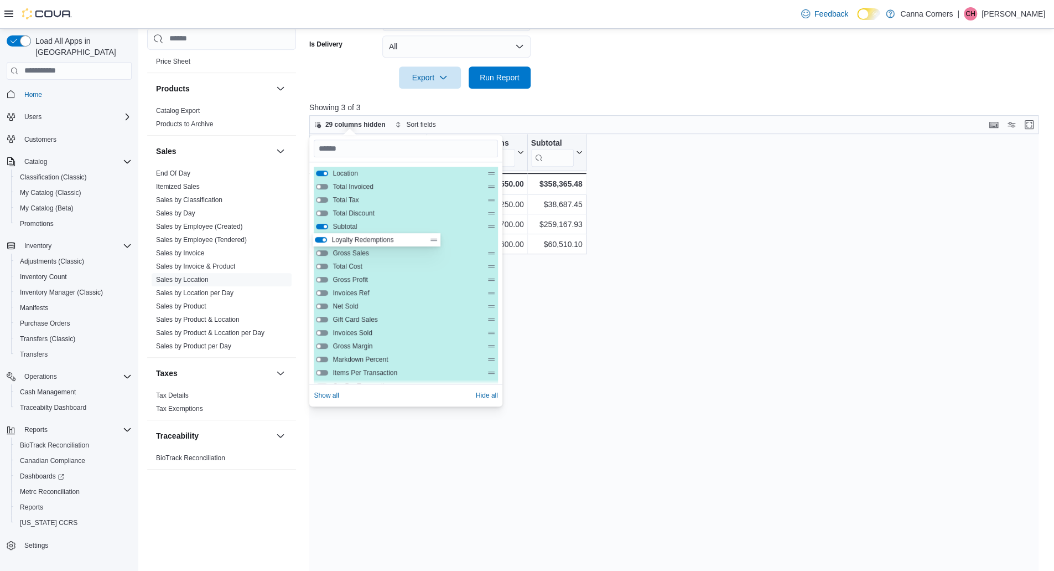
drag, startPoint x: 436, startPoint y: 228, endPoint x: 433, endPoint y: 245, distance: 16.9
click at [434, 247] on div "Location Total Invoiced Total Tax Total Discount Loyalty Redemptions Subtotal G…" at bounding box center [406, 379] width 184 height 425
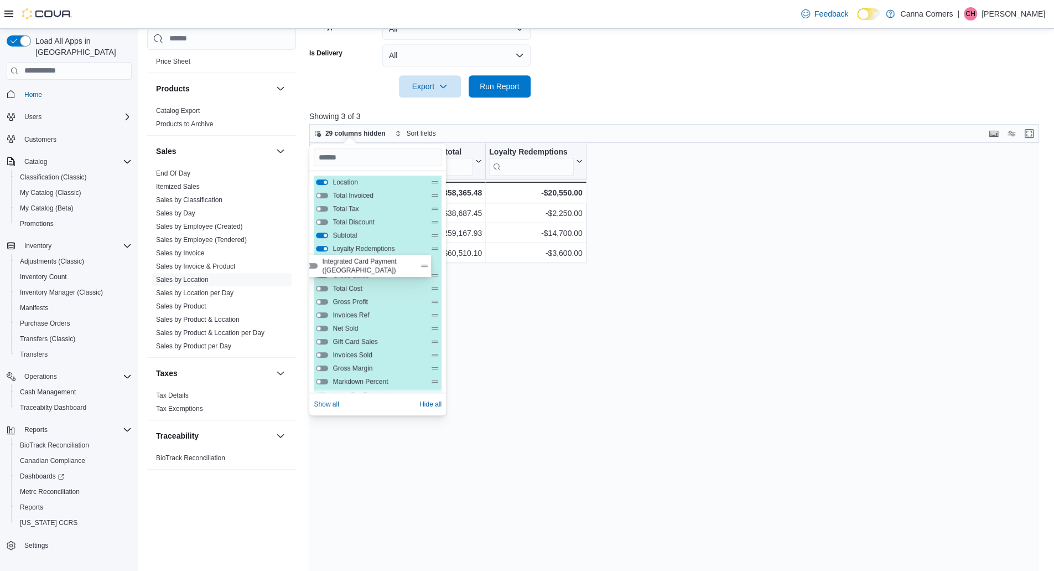
drag, startPoint x: 437, startPoint y: 355, endPoint x: 425, endPoint y: 259, distance: 97.0
click at [425, 259] on div "Location Total Invoiced Total Tax Total Discount Subtotal Loyalty Redemptions G…" at bounding box center [378, 387] width 128 height 425
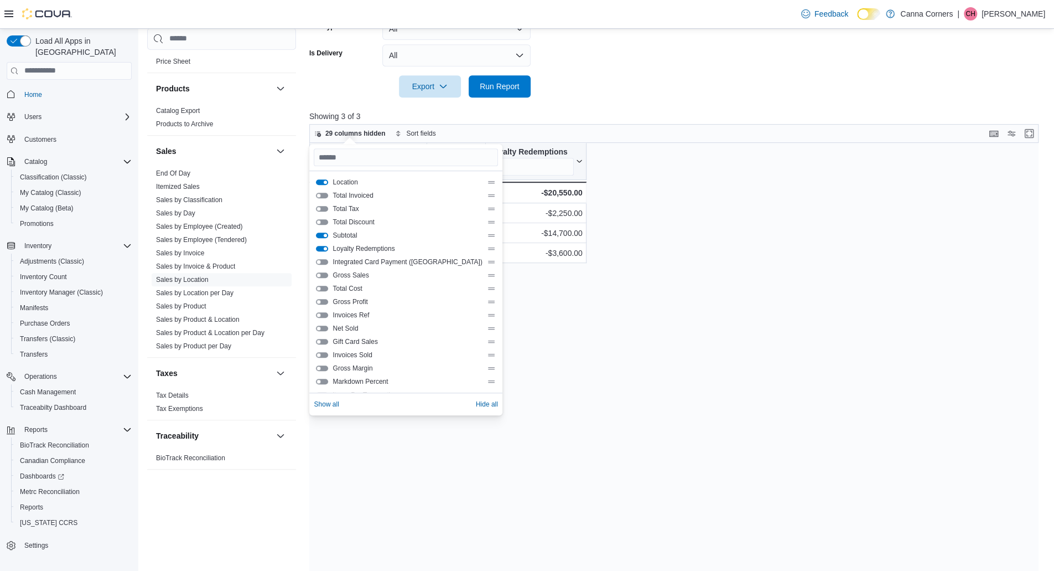
click at [323, 262] on button "Integrated Card Payment (US)" at bounding box center [322, 262] width 12 height 6
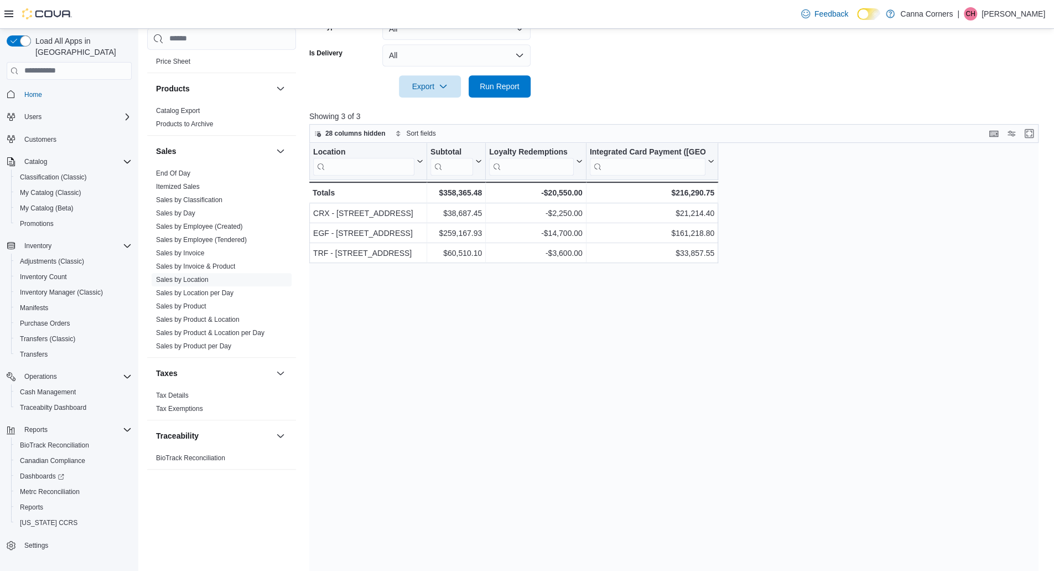
click at [518, 335] on div "Location Click to view column header actions Subtotal Click to view column head…" at bounding box center [677, 362] width 737 height 438
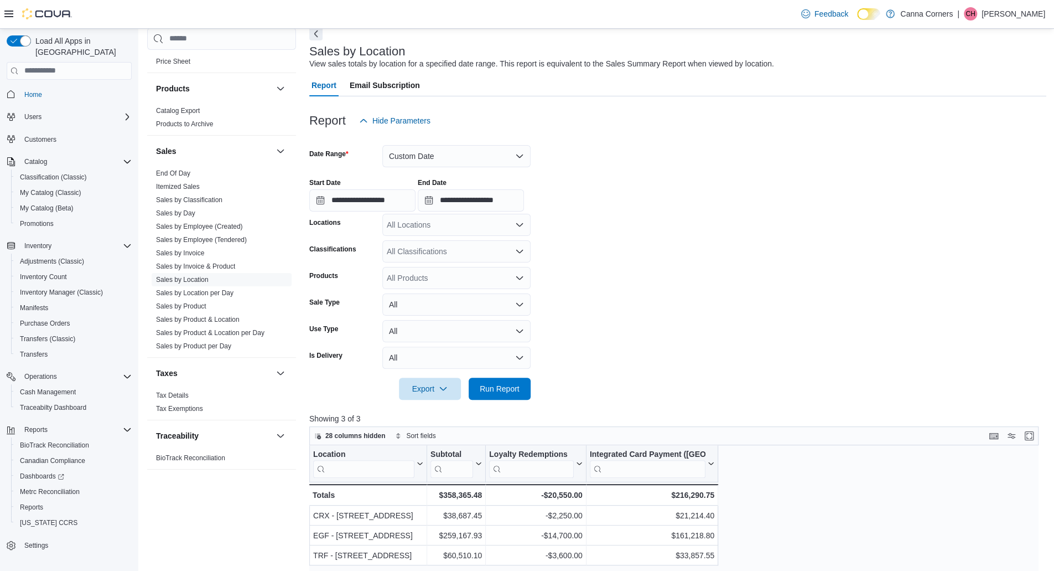
scroll to position [111, 0]
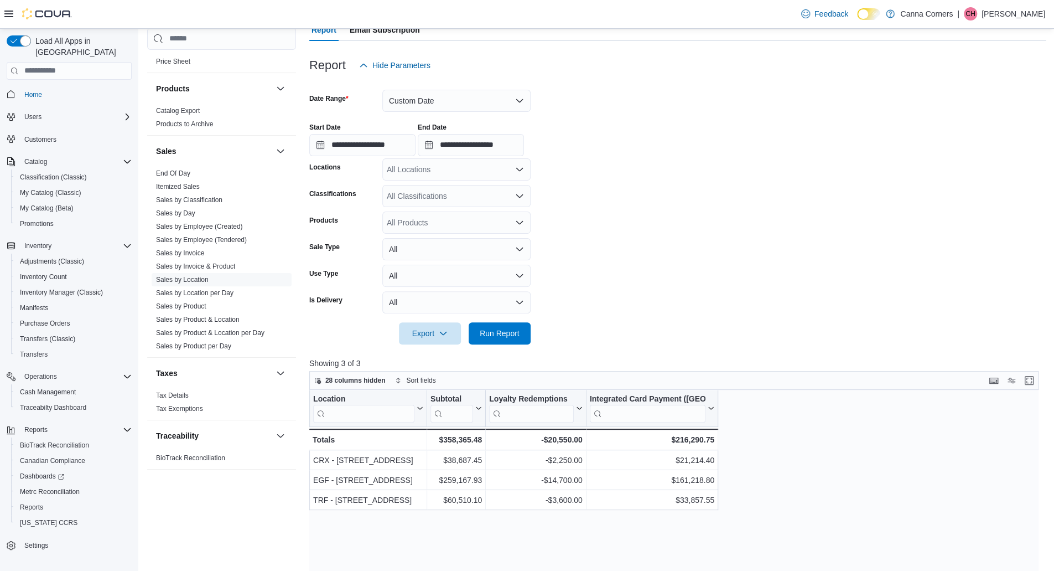
click at [416, 332] on span "Export" at bounding box center [430, 333] width 49 height 22
click at [433, 354] on span "Export to Excel" at bounding box center [432, 355] width 50 height 9
click at [340, 379] on span "28 columns hidden" at bounding box center [355, 380] width 60 height 9
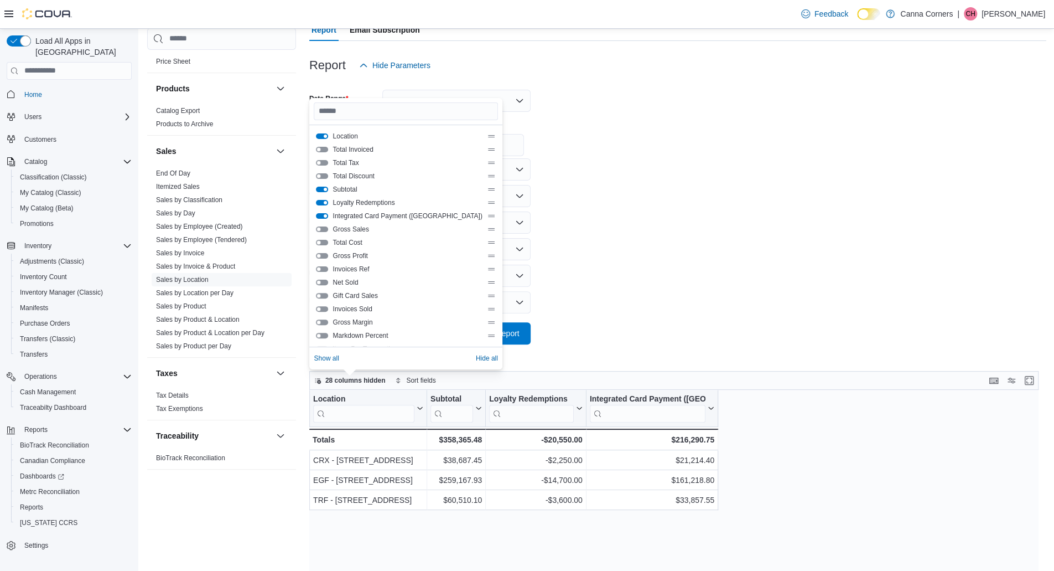
click at [320, 241] on button "Total Cost" at bounding box center [322, 243] width 12 height 6
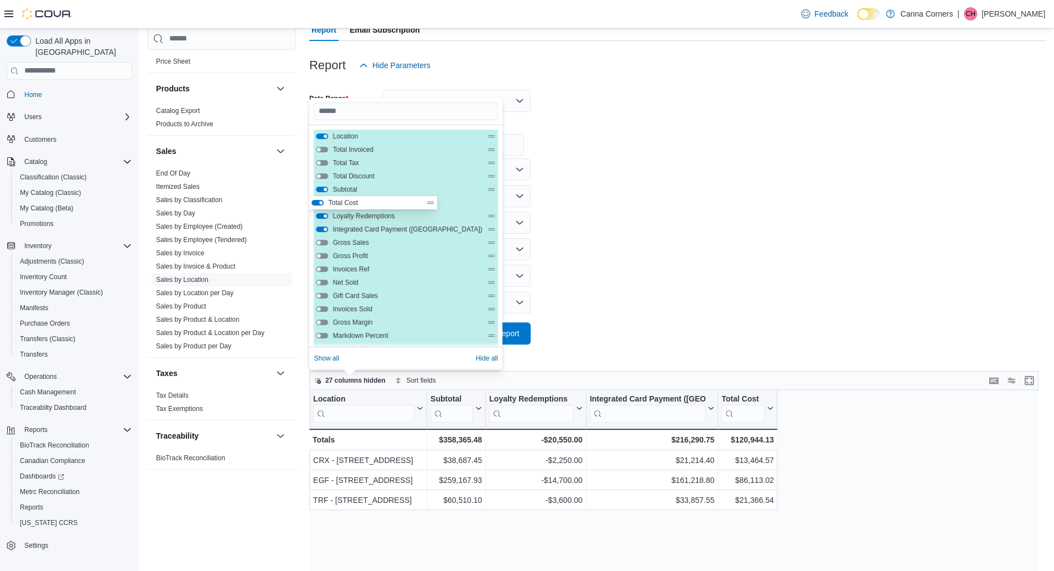
drag, startPoint x: 434, startPoint y: 243, endPoint x: 428, endPoint y: 196, distance: 46.9
click at [428, 196] on div "Location Total Invoiced Total Tax Total Discount Subtotal Loyalty Redemptions I…" at bounding box center [406, 342] width 184 height 425
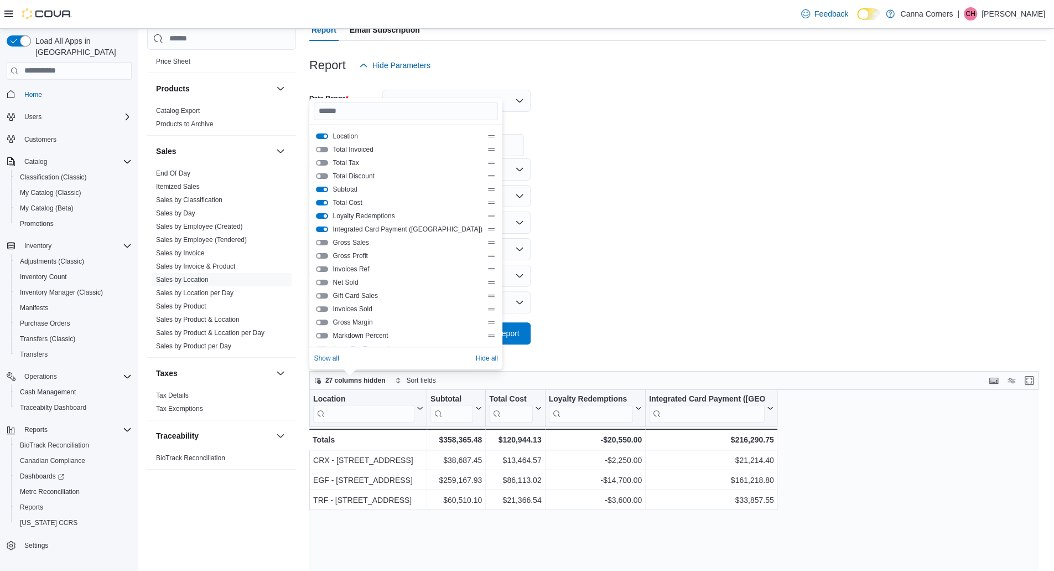
click at [745, 265] on form "**********" at bounding box center [677, 210] width 737 height 268
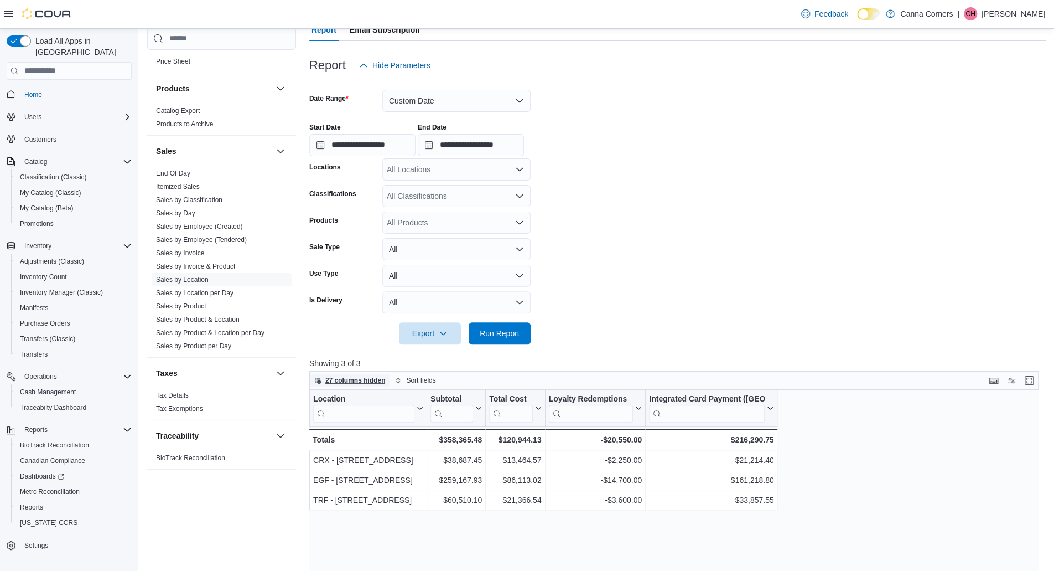
click at [368, 379] on span "27 columns hidden" at bounding box center [355, 380] width 60 height 9
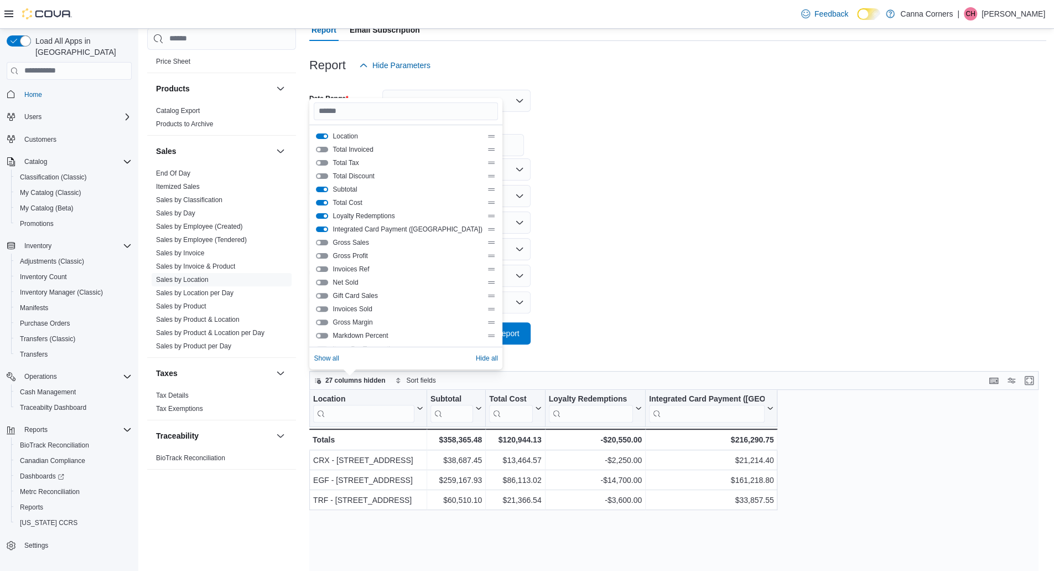
click at [322, 242] on button "Gross Sales" at bounding box center [322, 243] width 12 height 6
click at [325, 254] on button "Gross Profit" at bounding box center [322, 256] width 12 height 6
click at [694, 275] on form "**********" at bounding box center [677, 210] width 737 height 268
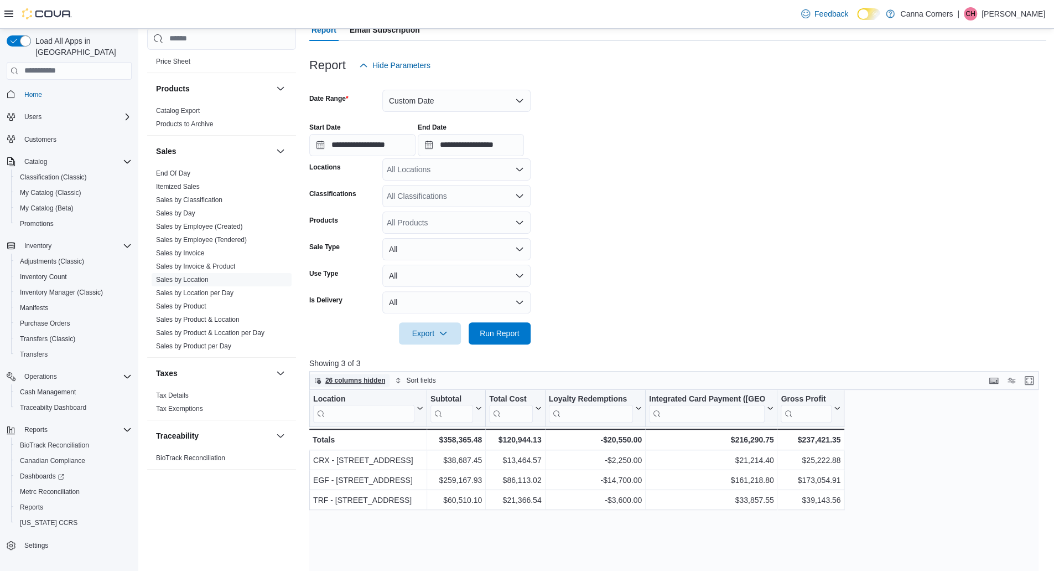
click at [335, 376] on span "26 columns hidden" at bounding box center [355, 380] width 60 height 9
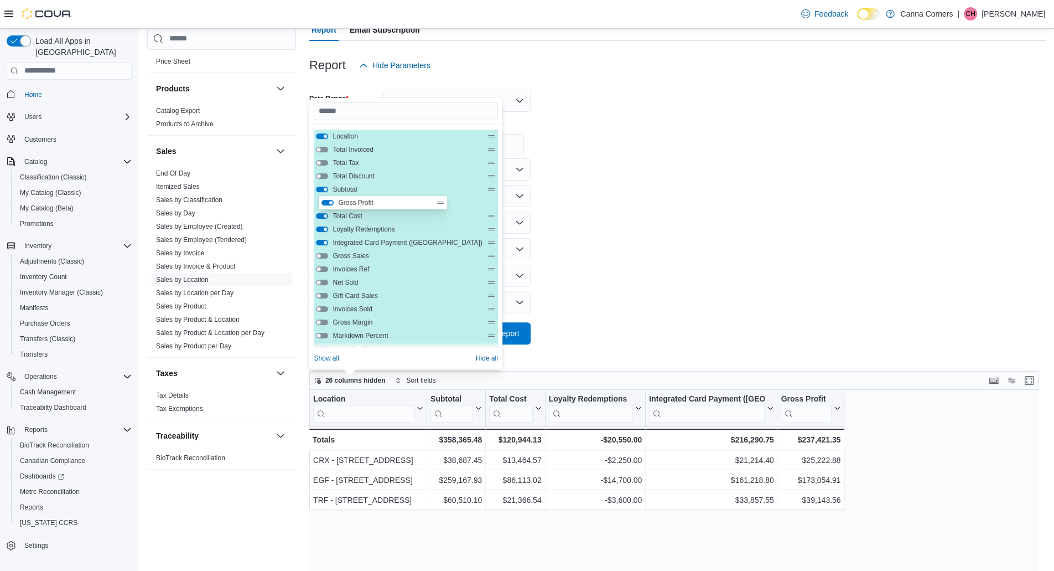
drag, startPoint x: 433, startPoint y: 258, endPoint x: 438, endPoint y: 202, distance: 56.1
click at [438, 202] on div "Location Total Invoiced Total Tax Total Discount Subtotal Total Cost Loyalty Re…" at bounding box center [406, 342] width 184 height 425
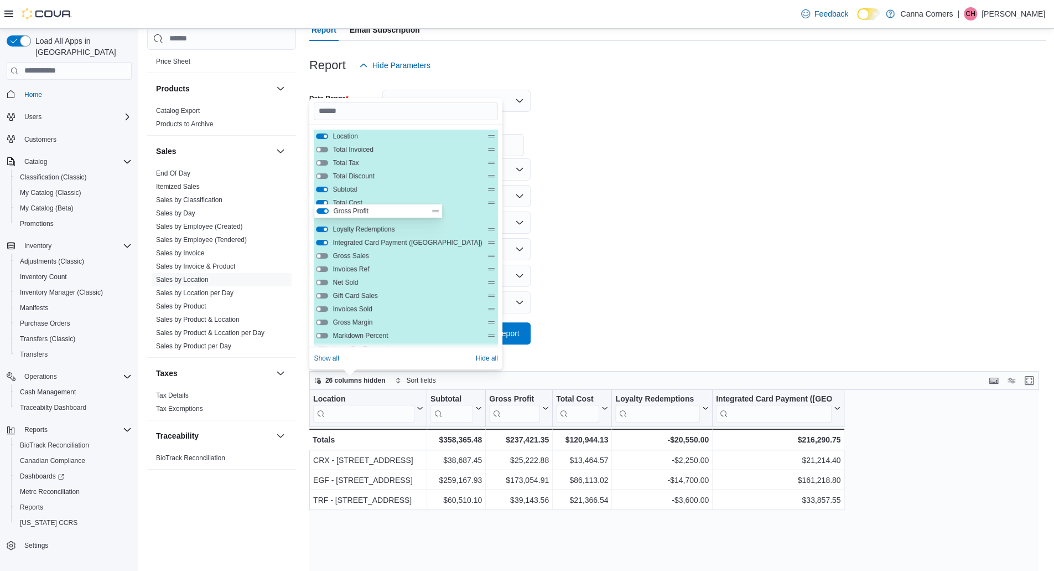
drag, startPoint x: 433, startPoint y: 203, endPoint x: 434, endPoint y: 214, distance: 11.1
click at [434, 214] on div "Location Total Invoiced Total Tax Total Discount Subtotal Gross Profit Total Co…" at bounding box center [406, 342] width 184 height 425
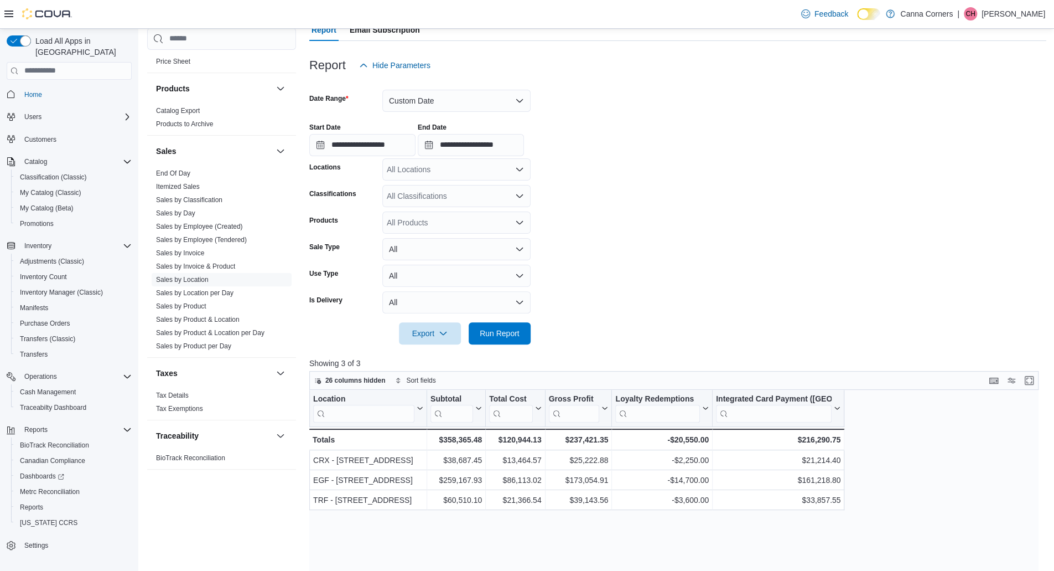
click at [756, 312] on form "**********" at bounding box center [677, 210] width 737 height 268
click at [376, 381] on span "26 columns hidden" at bounding box center [355, 380] width 60 height 9
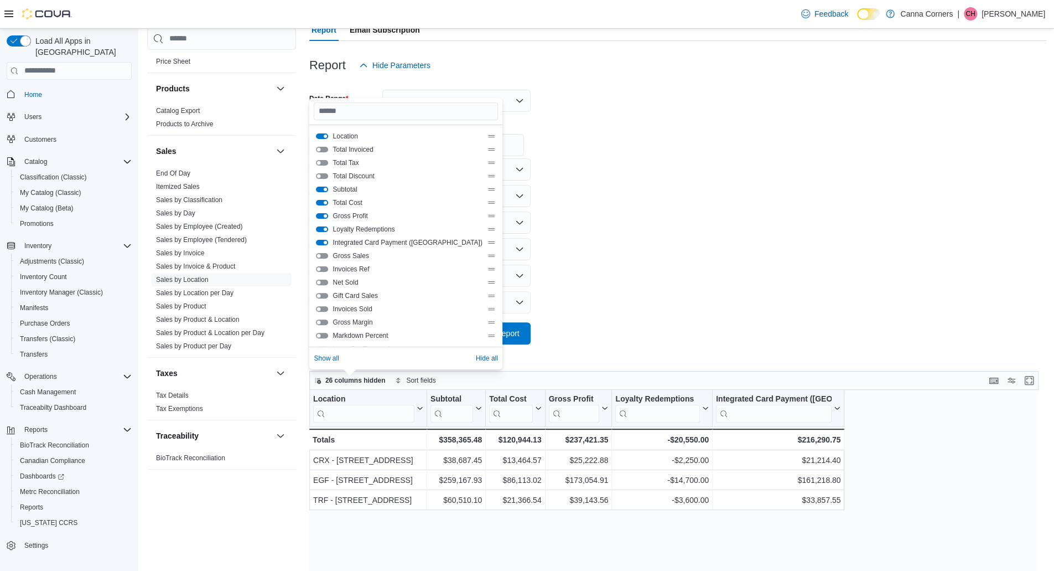
click at [329, 192] on div "Subtotal" at bounding box center [405, 189] width 179 height 9
click at [320, 190] on button "Subtotal" at bounding box center [322, 190] width 12 height 6
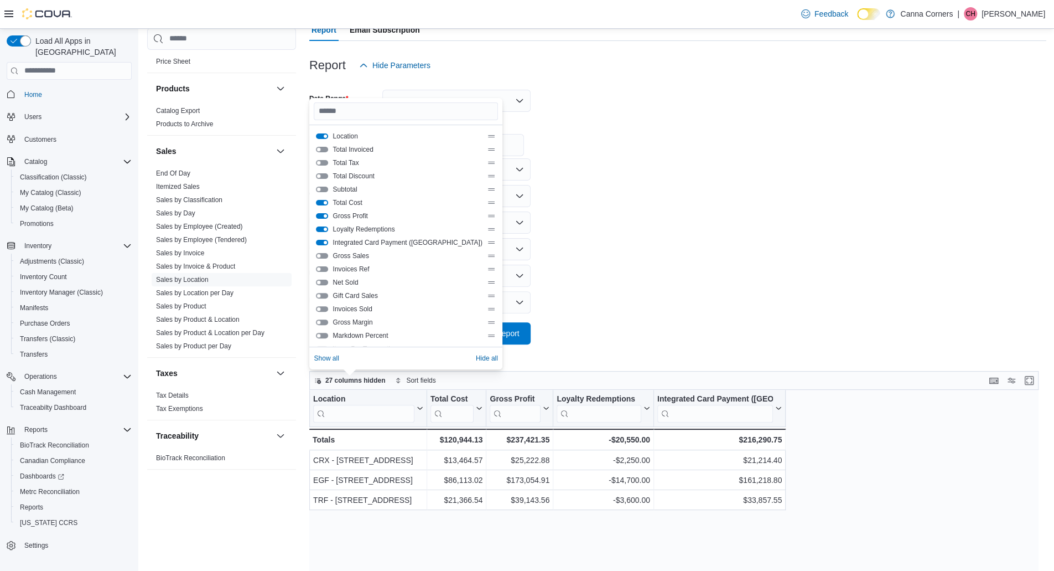
click at [320, 200] on button "Total Cost" at bounding box center [322, 203] width 12 height 6
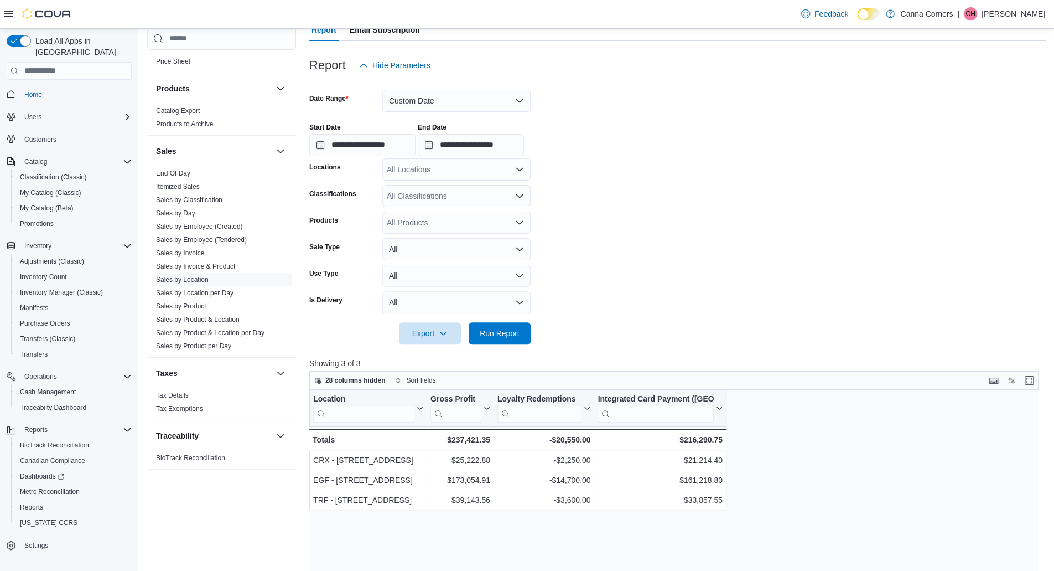
click at [637, 219] on form "**********" at bounding box center [677, 210] width 737 height 268
click at [355, 380] on span "28 columns hidden" at bounding box center [355, 380] width 60 height 9
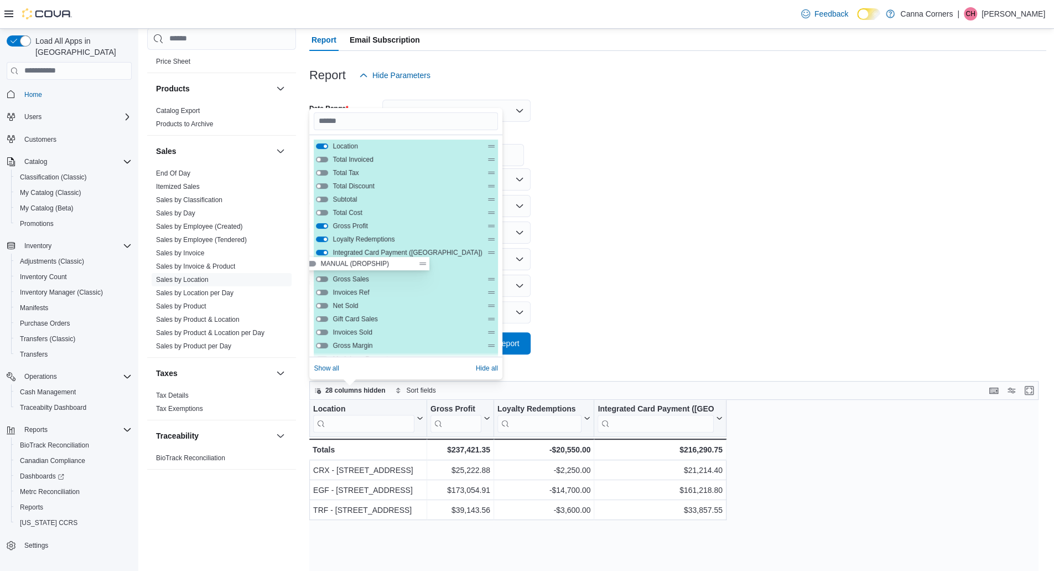
drag, startPoint x: 434, startPoint y: 230, endPoint x: 422, endPoint y: 261, distance: 32.8
click at [422, 261] on div "Location Total Invoiced Total Tax Total Discount Subtotal Total Cost Gross Prof…" at bounding box center [406, 351] width 184 height 425
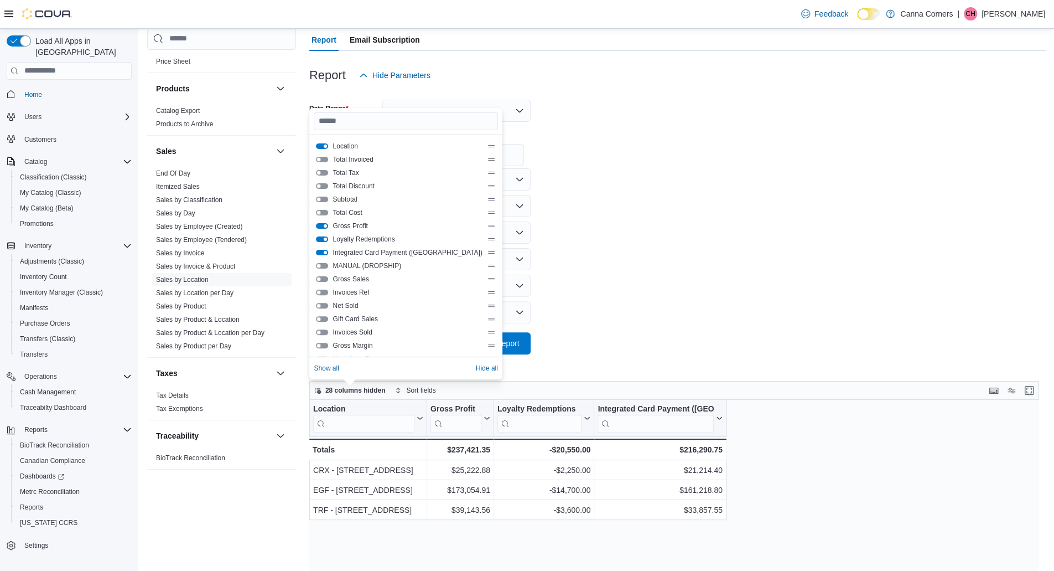
click at [318, 265] on button "MANUAL (DROPSHIP)" at bounding box center [322, 266] width 12 height 6
click at [778, 230] on form "**********" at bounding box center [677, 220] width 737 height 268
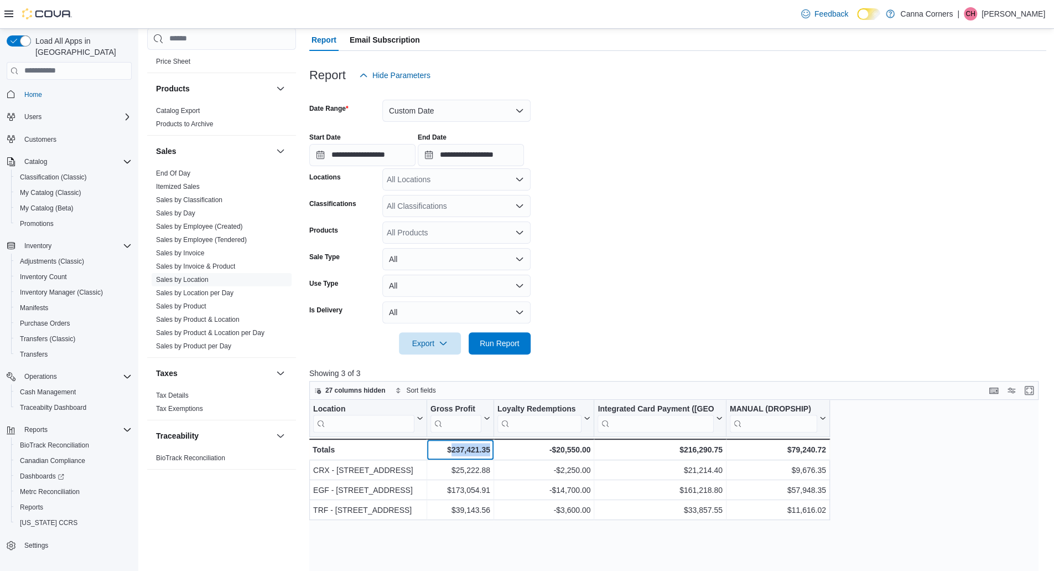
drag, startPoint x: 452, startPoint y: 450, endPoint x: 490, endPoint y: 449, distance: 38.7
click at [490, 449] on div "$237,421.35 - Gross Profit, column 2, row 4" at bounding box center [460, 449] width 67 height 22
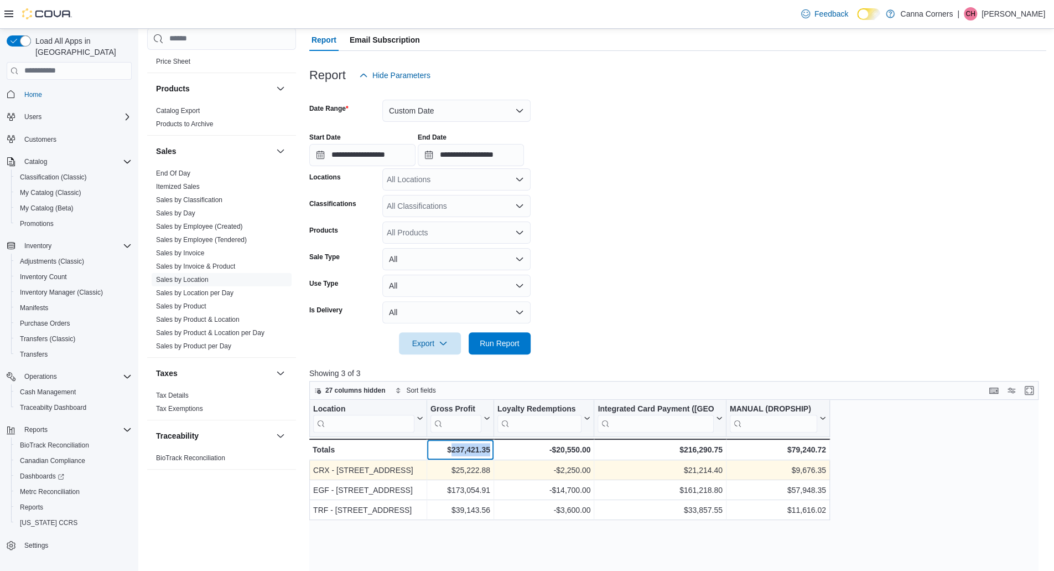
copy div "237,421.35"
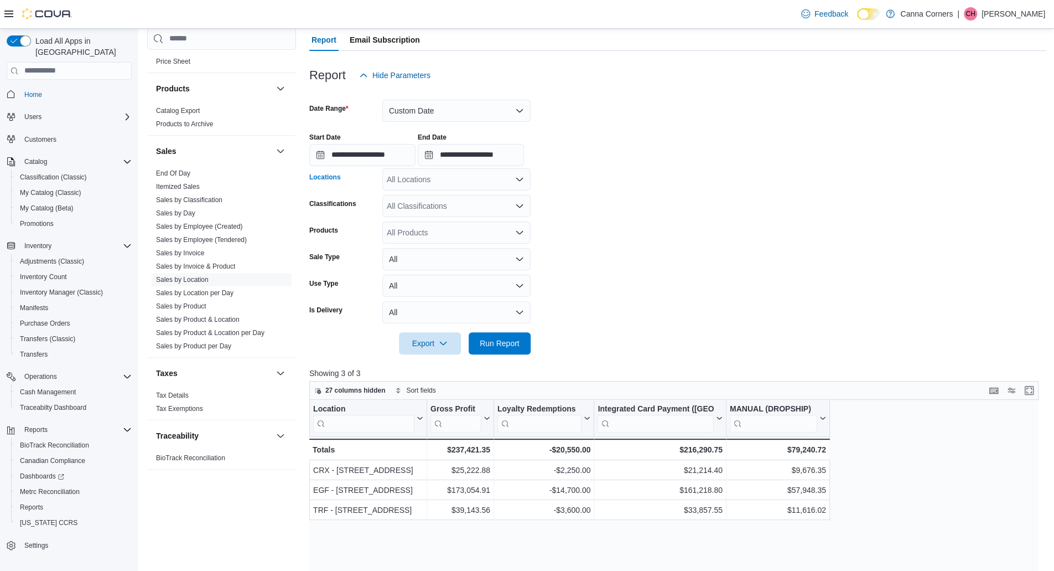
click at [447, 183] on div "All Locations" at bounding box center [456, 179] width 148 height 22
click at [395, 148] on input "**********" at bounding box center [362, 155] width 106 height 22
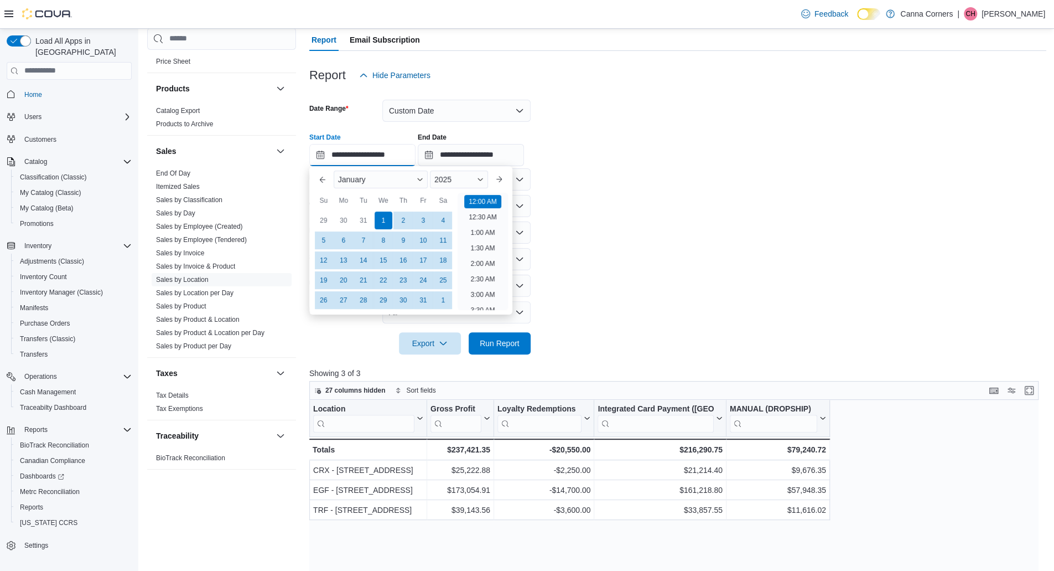
scroll to position [34, 0]
click at [196, 276] on link "Sales by Location" at bounding box center [182, 280] width 53 height 8
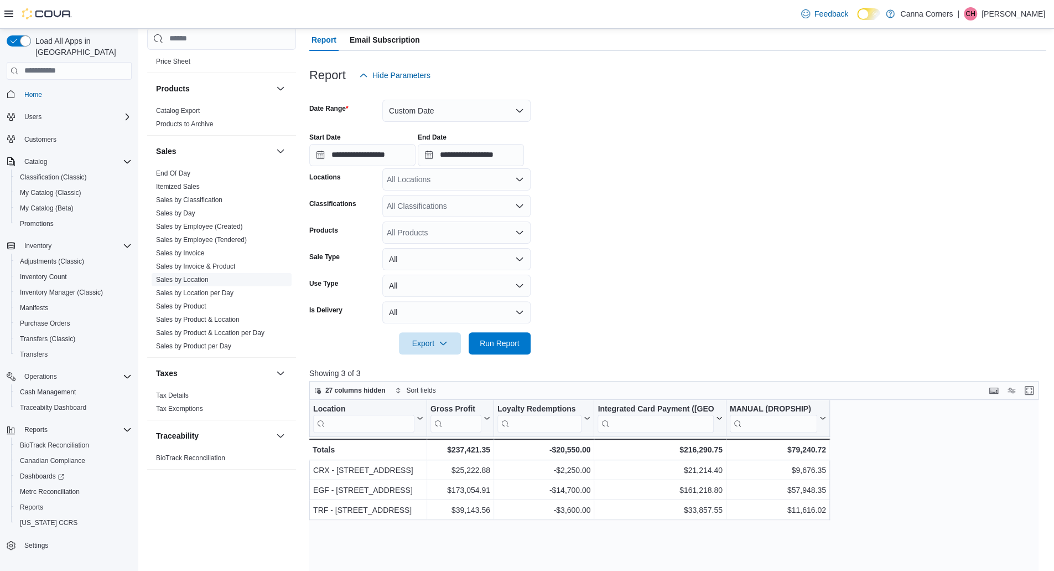
click at [200, 280] on link "Sales by Location" at bounding box center [182, 280] width 53 height 8
click at [186, 211] on link "Sales by Day" at bounding box center [175, 213] width 39 height 8
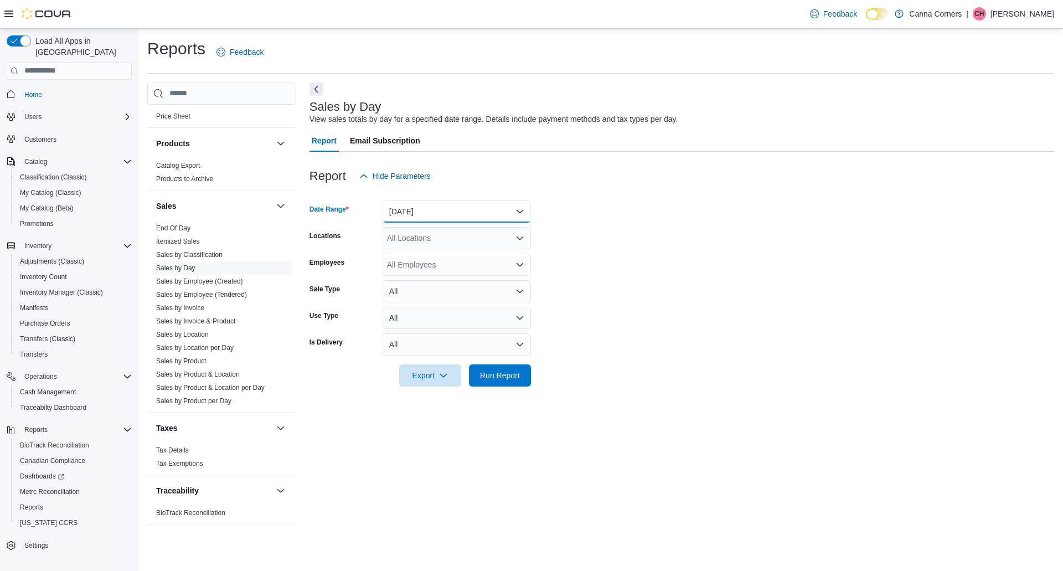
click at [455, 205] on button "Yesterday" at bounding box center [456, 211] width 148 height 22
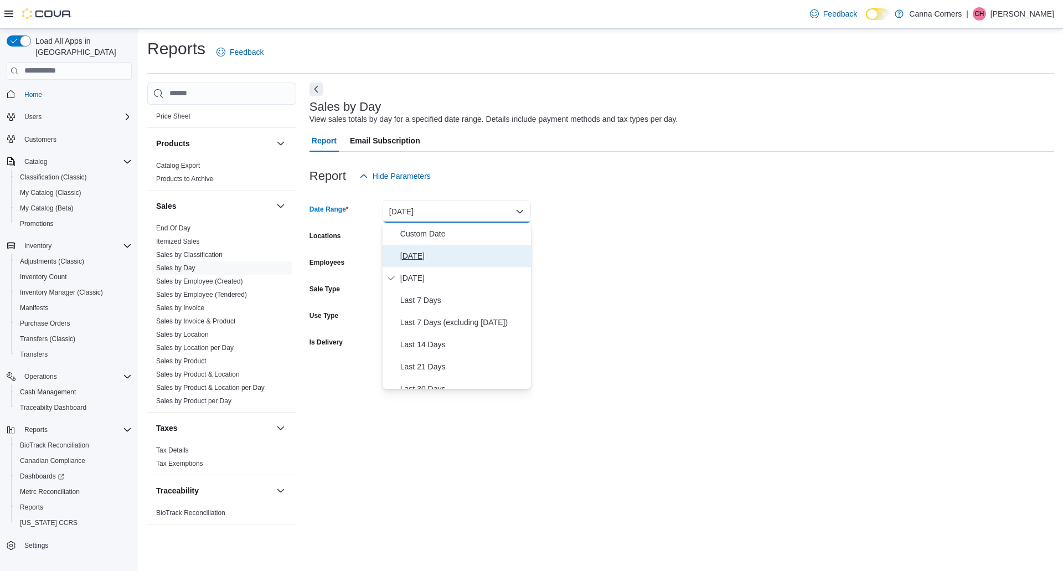
click at [438, 257] on span "Today" at bounding box center [463, 255] width 126 height 13
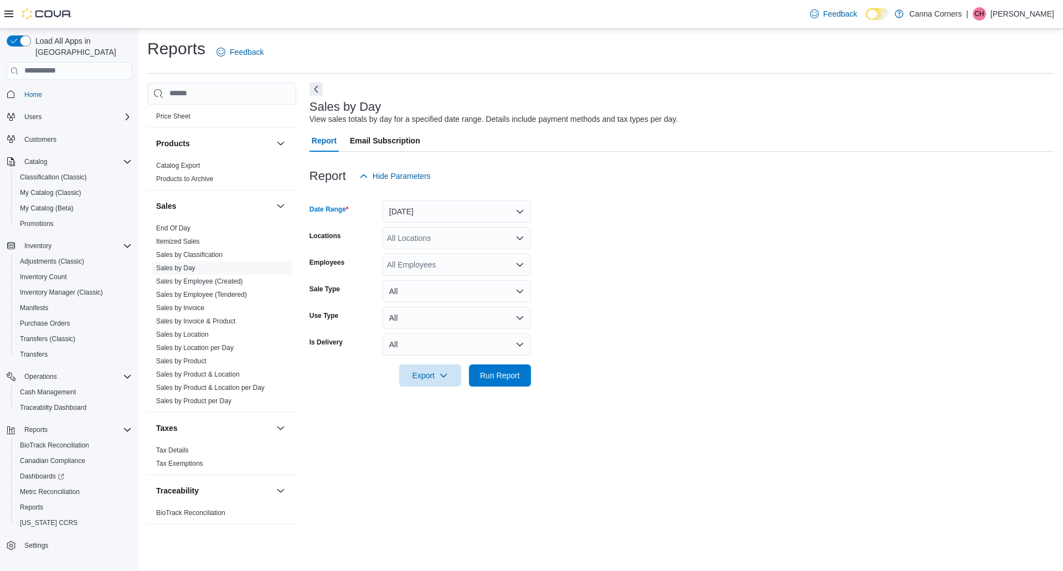
click at [439, 243] on div "All Locations" at bounding box center [456, 238] width 148 height 22
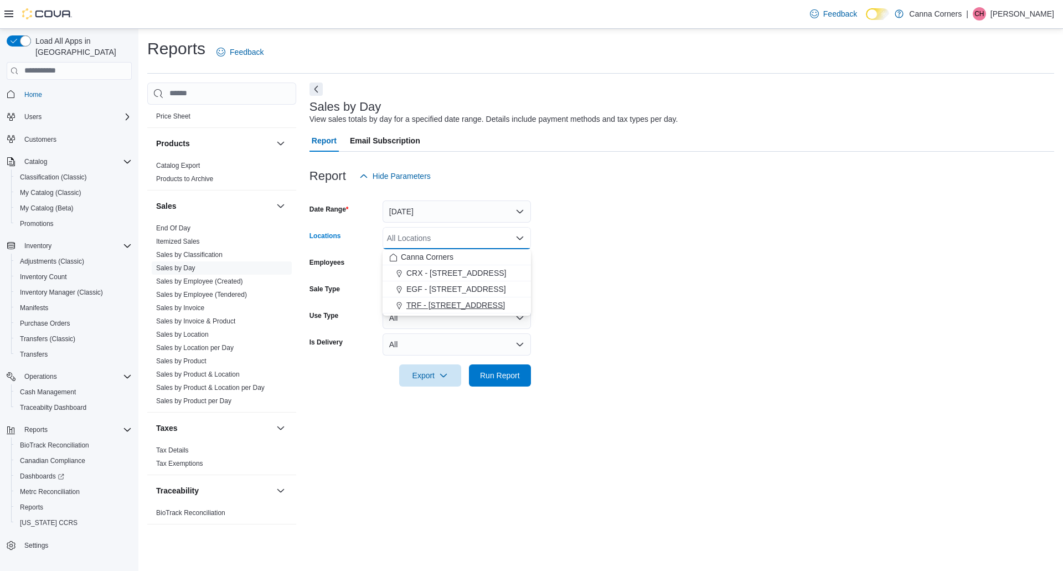
click at [436, 302] on span "TRF - 321 N Main Ave" at bounding box center [455, 304] width 99 height 11
click at [504, 373] on span "Run Report" at bounding box center [500, 374] width 40 height 11
